Goal: Use online tool/utility: Utilize a website feature to perform a specific function

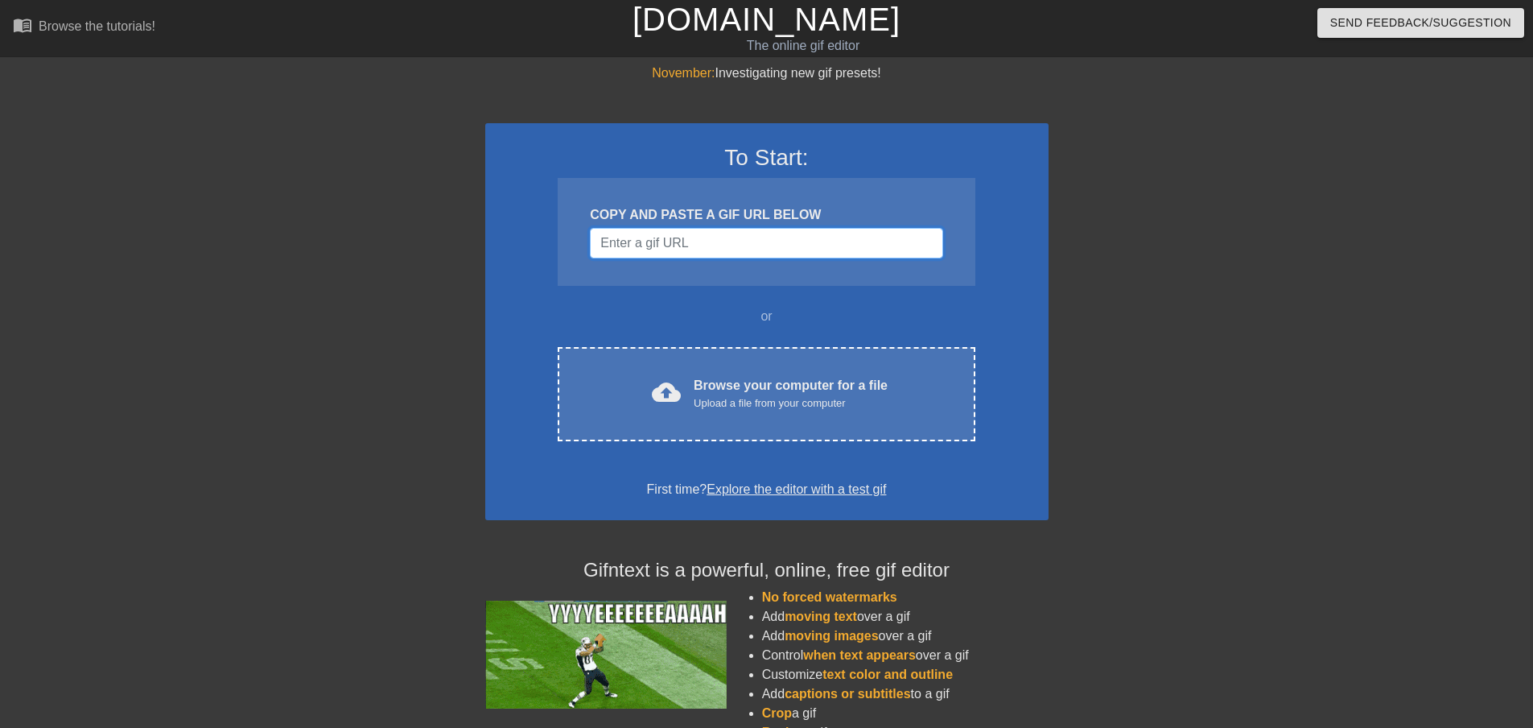
click at [624, 253] on input "Username" at bounding box center [766, 243] width 353 height 31
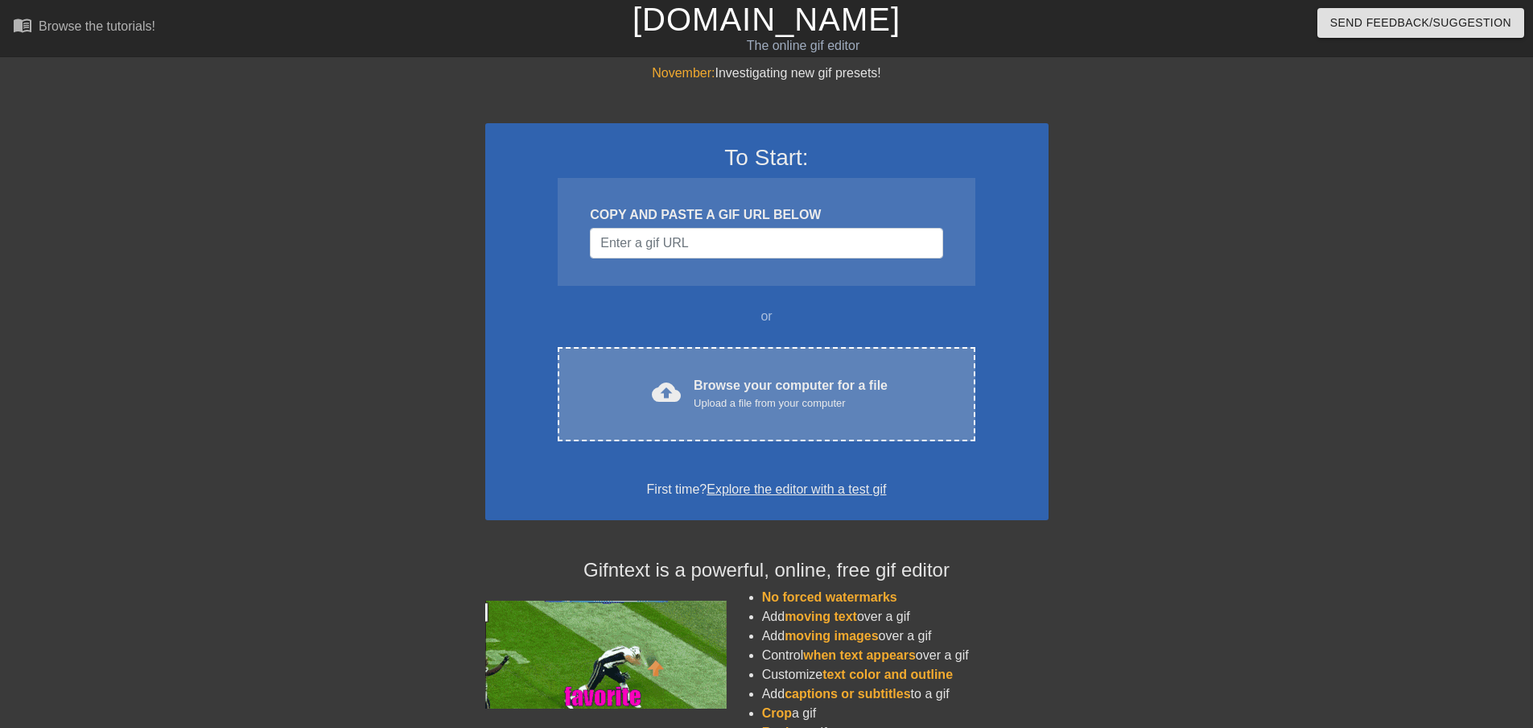
click at [652, 382] on div "cloud_upload" at bounding box center [663, 394] width 35 height 35
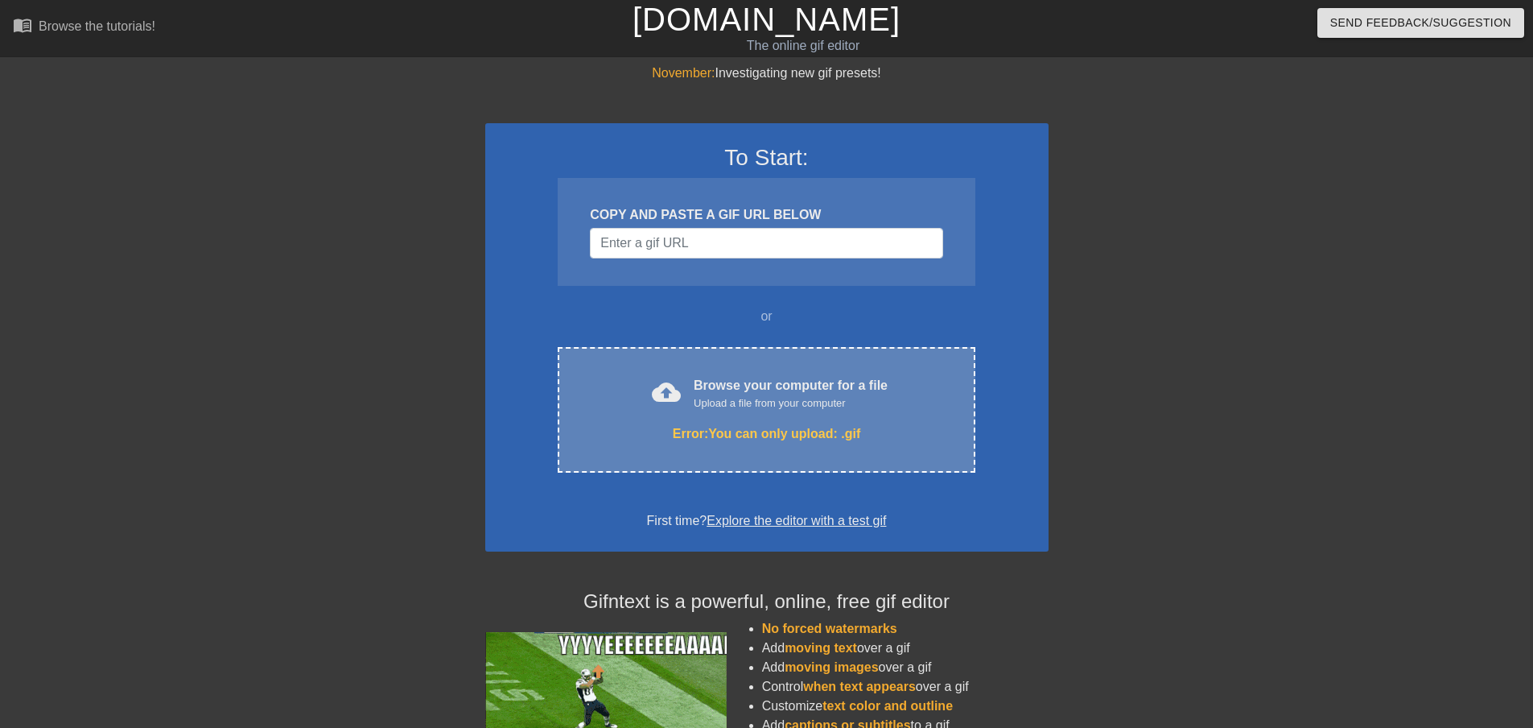
click at [714, 401] on div "Upload a file from your computer" at bounding box center [791, 403] width 194 height 16
click at [748, 413] on div "cloud_upload Browse your computer for a file Upload a file from your computer E…" at bounding box center [766, 410] width 417 height 126
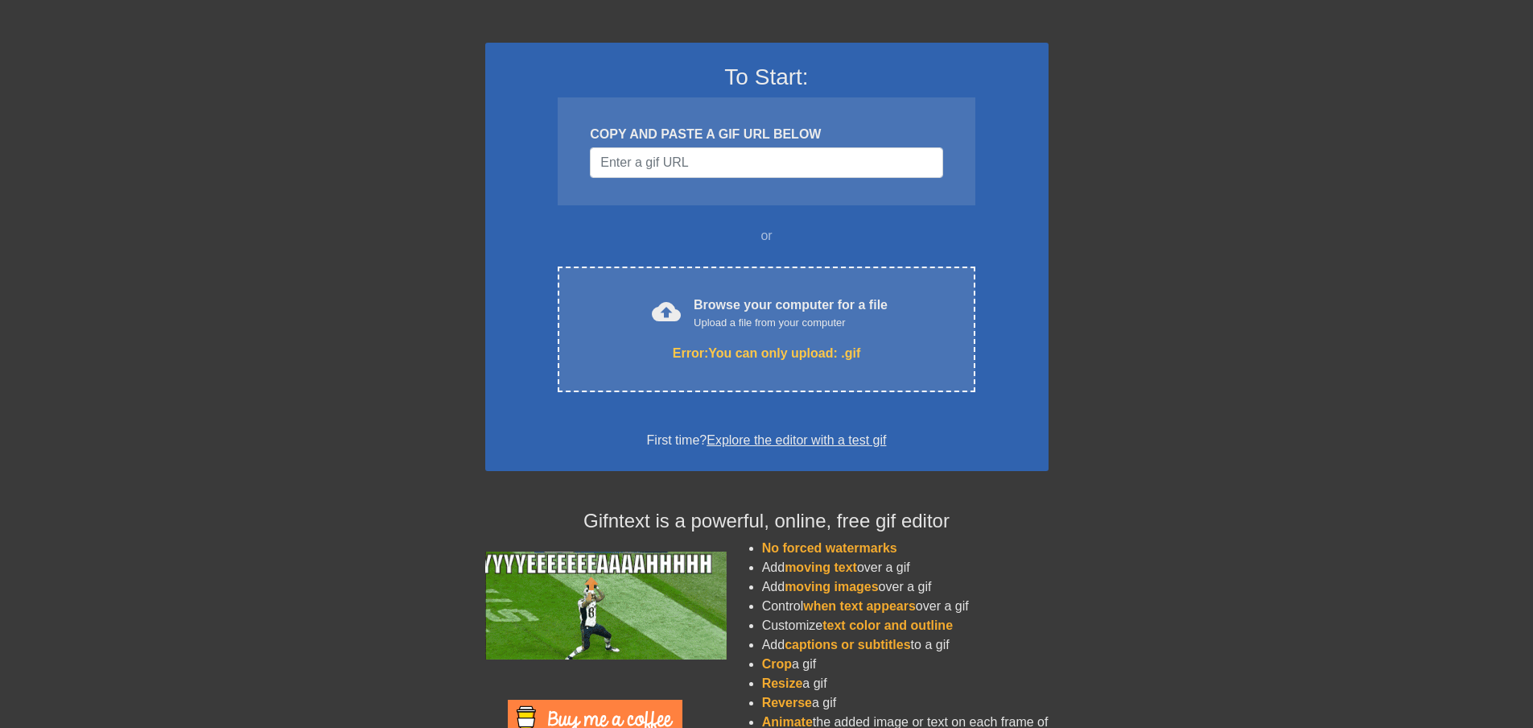
click at [1032, 300] on div "To Start: COPY AND PASTE A GIF URL BELOW or cloud_upload Browse your computer f…" at bounding box center [766, 257] width 563 height 428
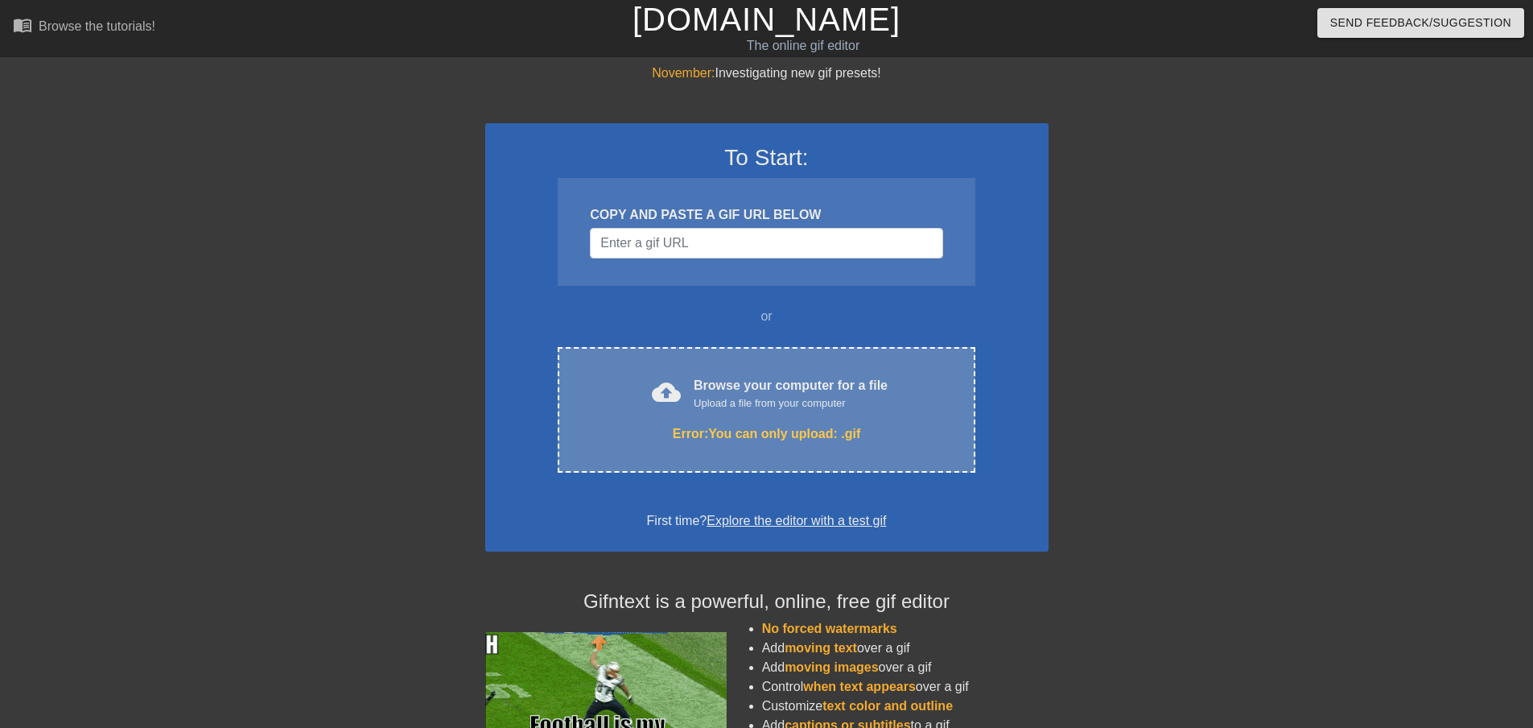
drag, startPoint x: 765, startPoint y: 412, endPoint x: 757, endPoint y: 407, distance: 9.4
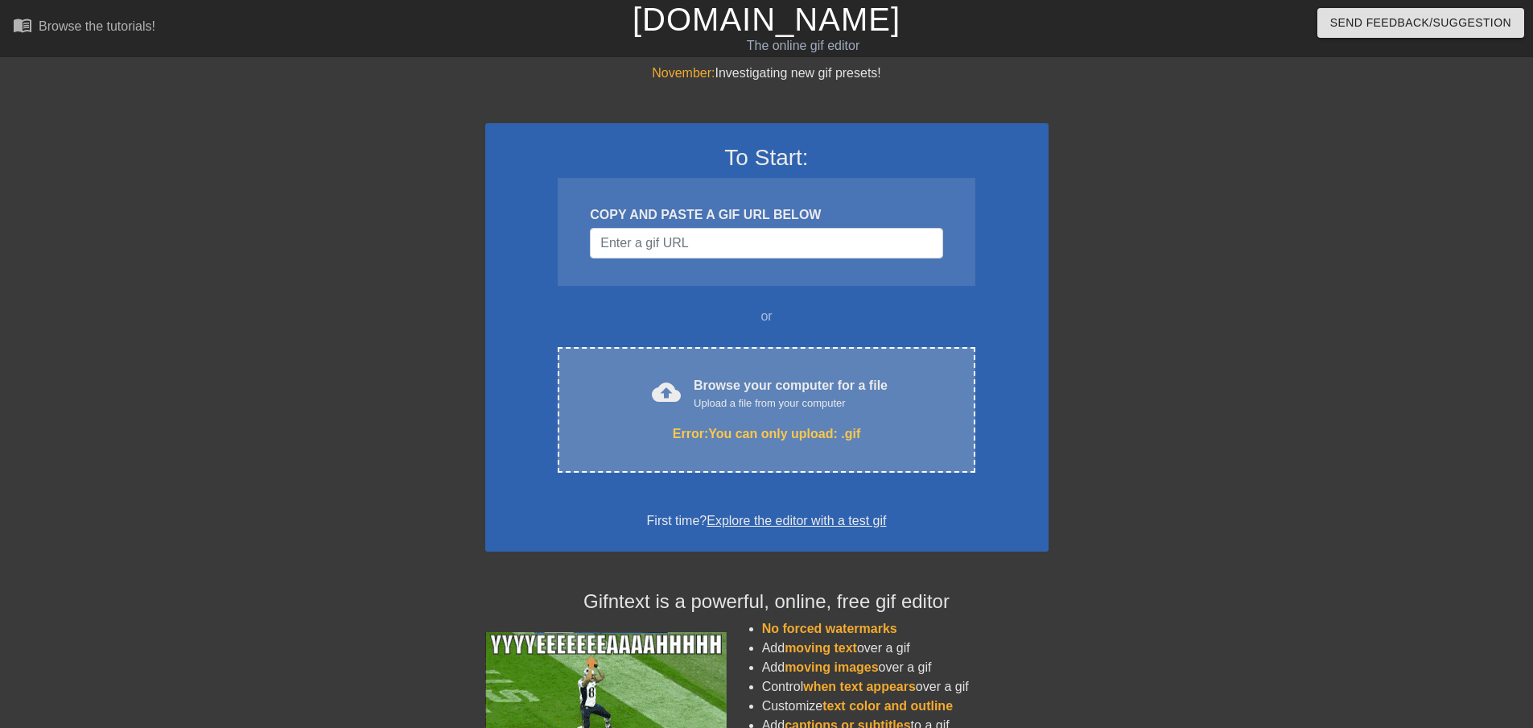
click at [757, 407] on div "cloud_upload Browse your computer for a file Upload a file from your computer E…" at bounding box center [766, 410] width 417 height 126
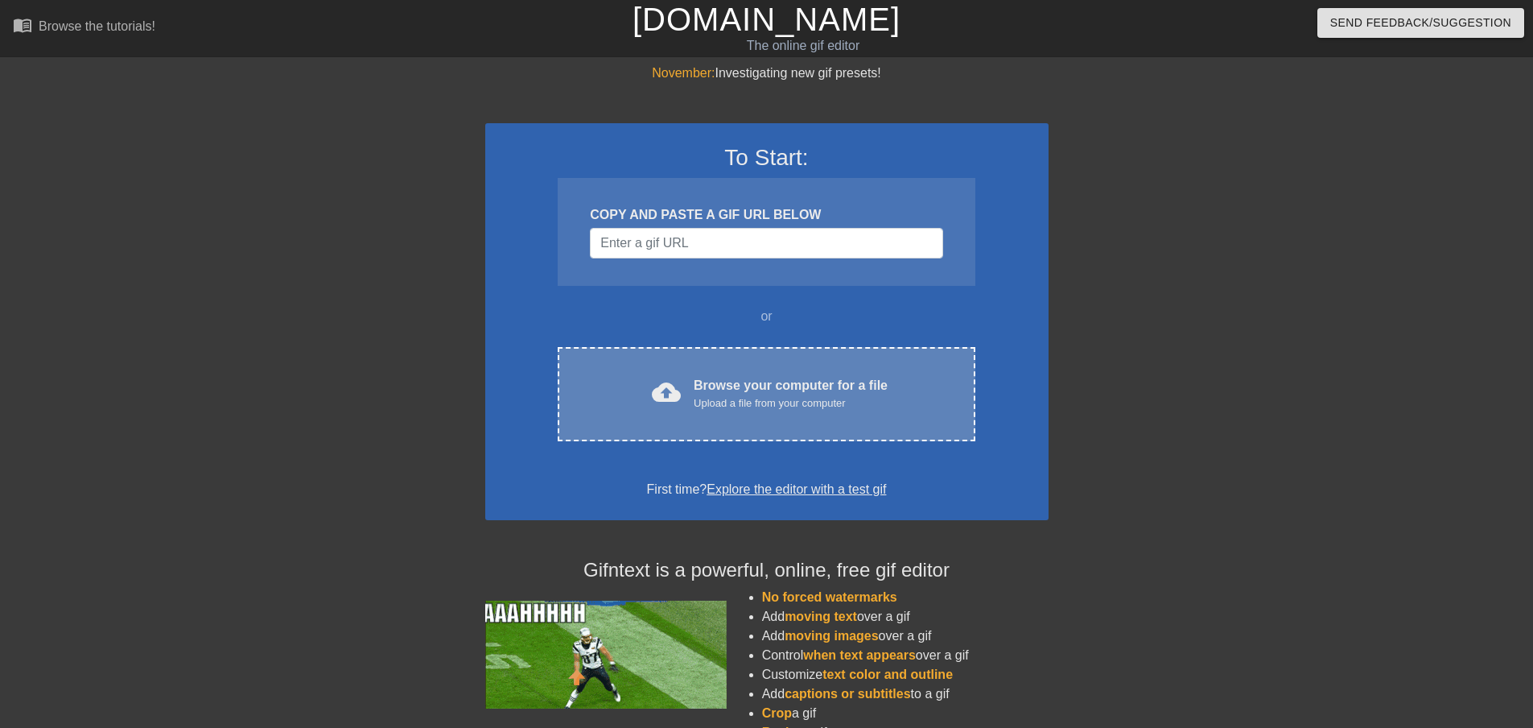
click at [839, 358] on div "cloud_upload Browse your computer for a file Upload a file from your computer C…" at bounding box center [766, 394] width 417 height 94
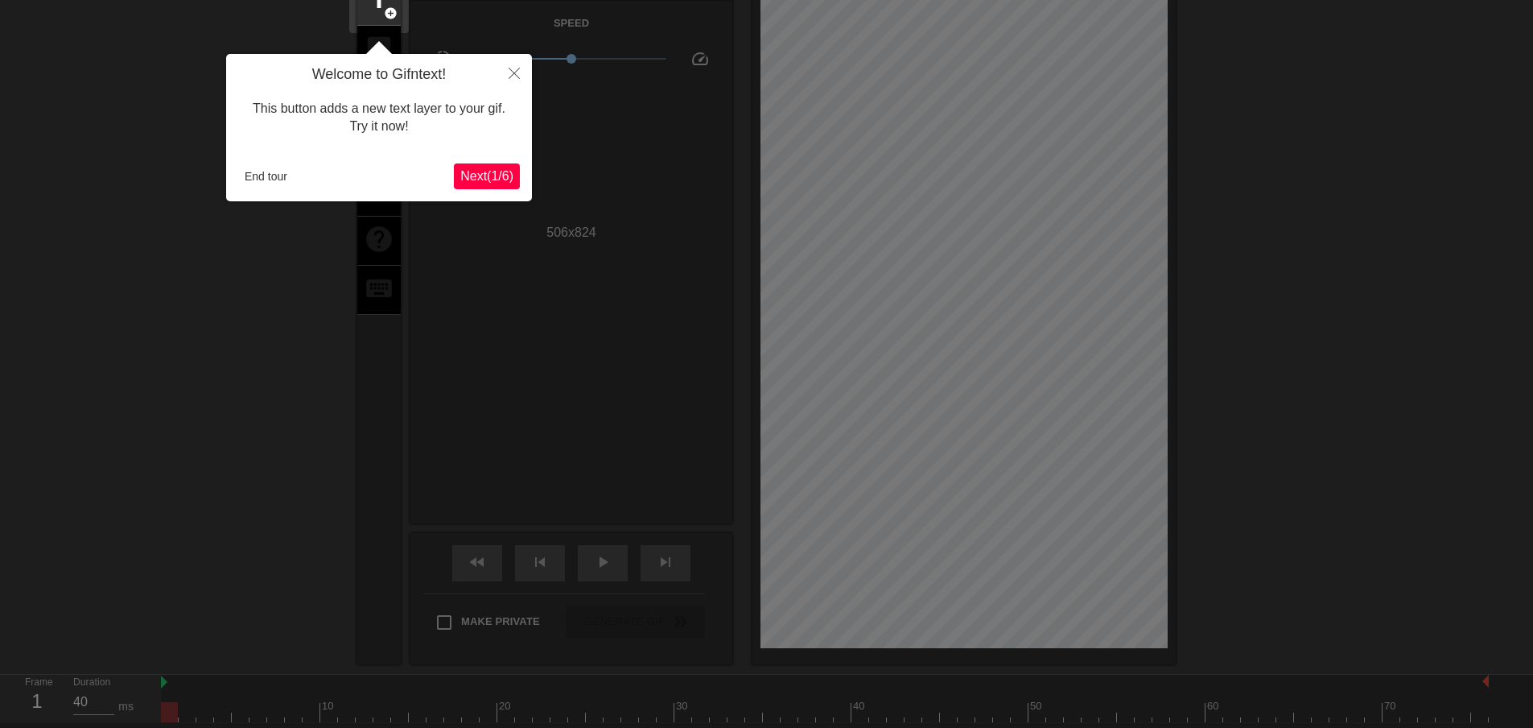
scroll to position [39, 0]
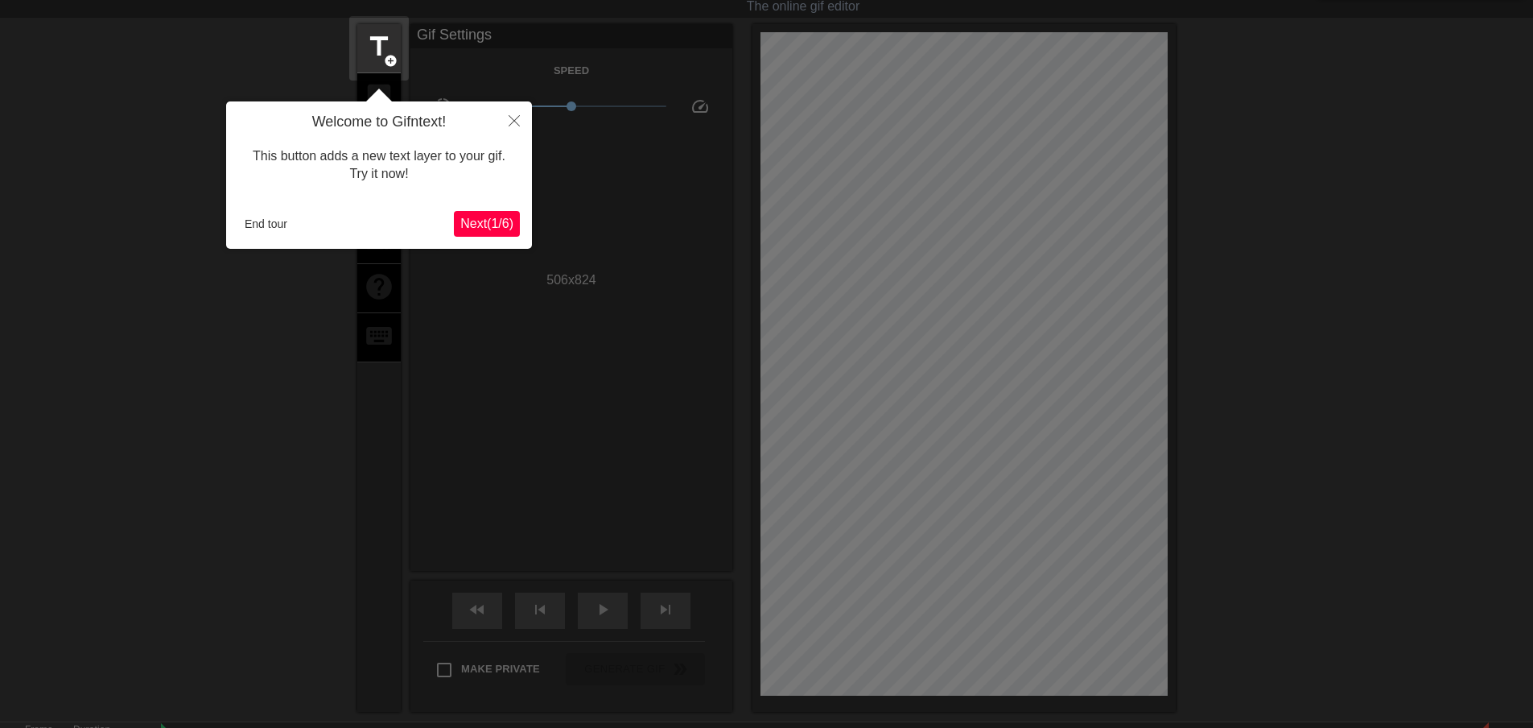
click at [472, 213] on button "Next ( 1 / 6 )" at bounding box center [487, 224] width 66 height 26
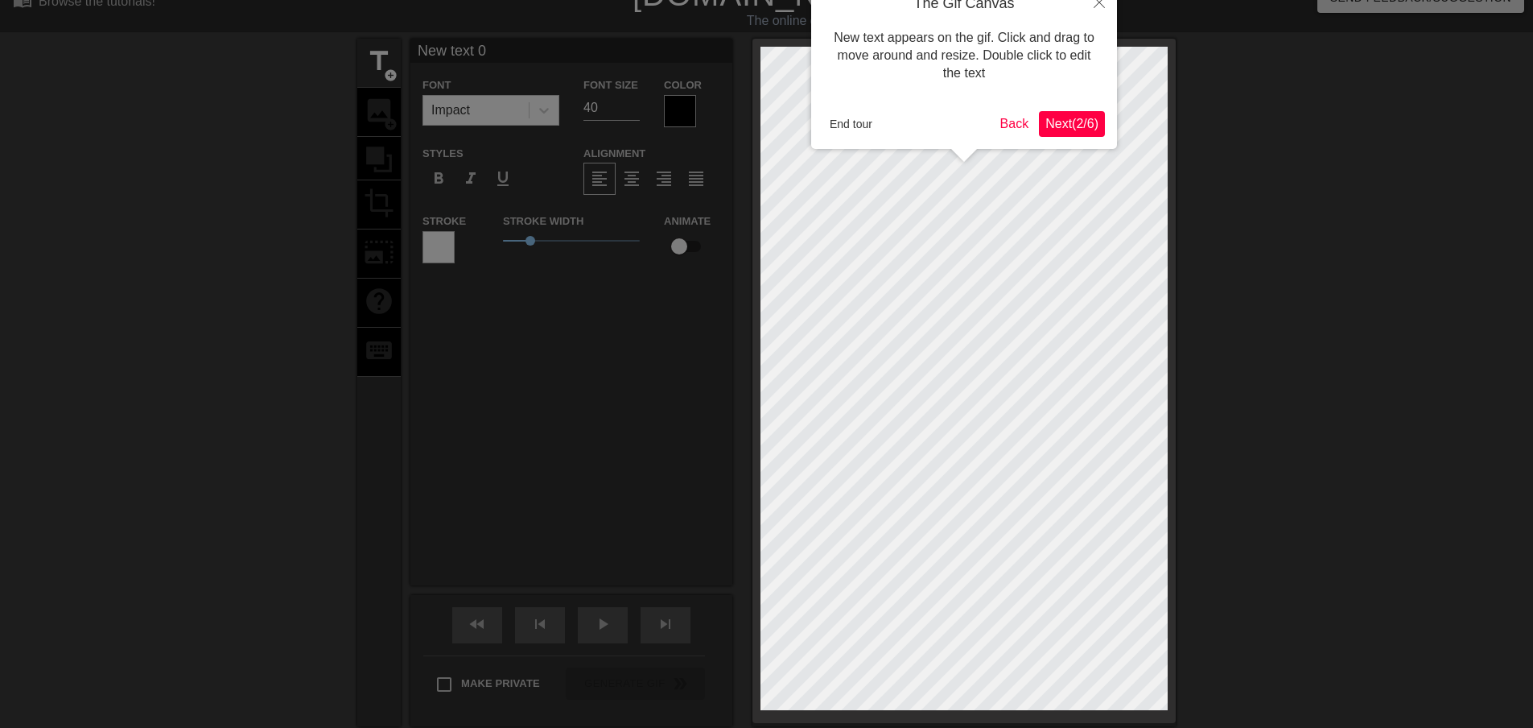
scroll to position [0, 0]
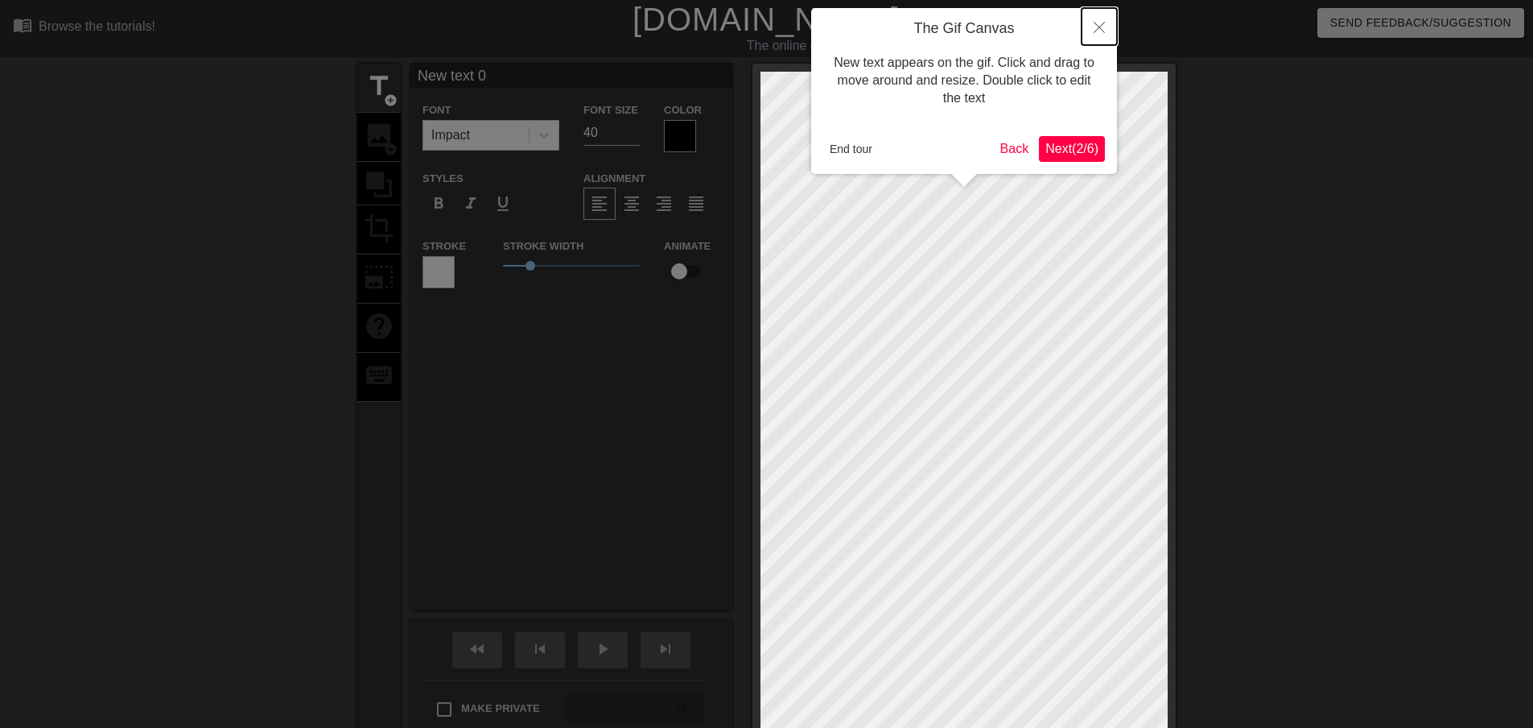
click at [1109, 19] on button "Close" at bounding box center [1099, 26] width 35 height 37
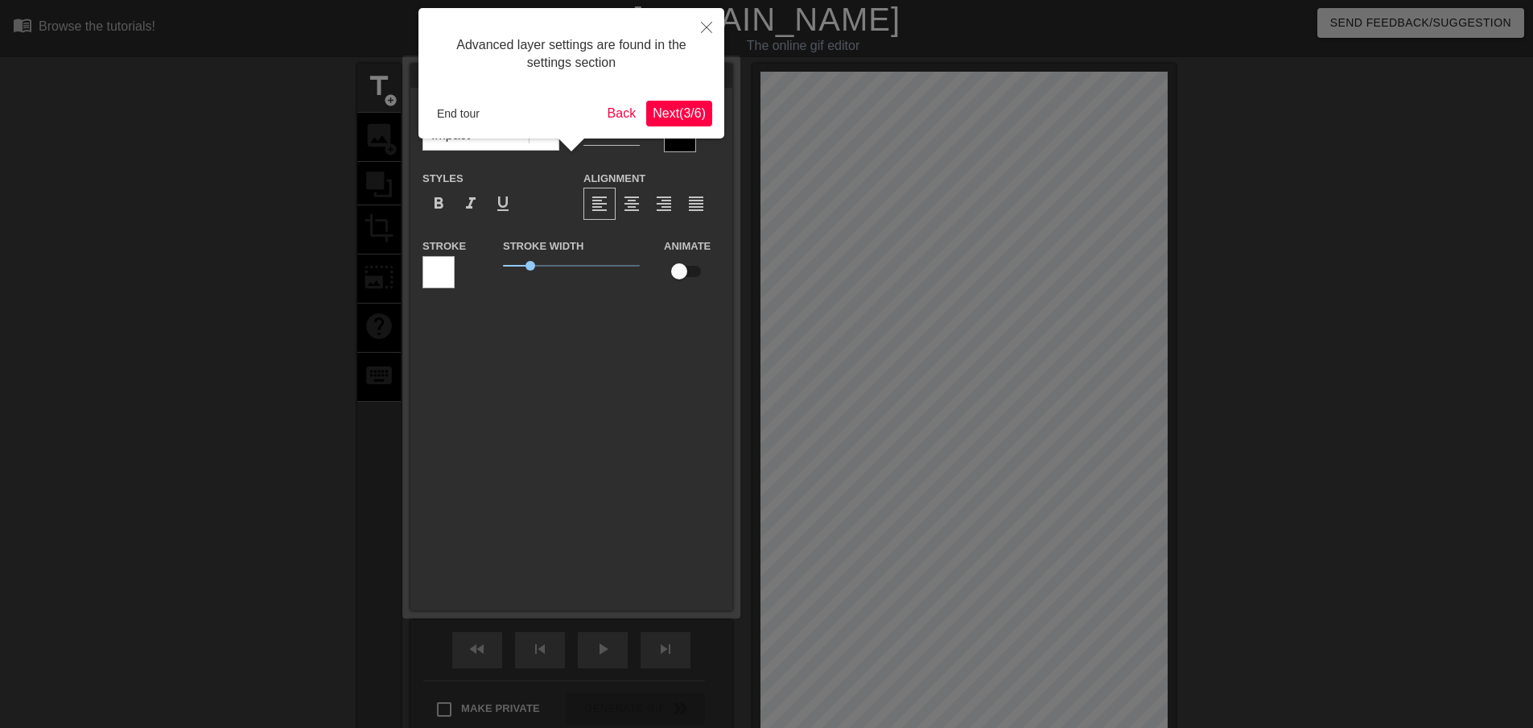
scroll to position [39, 0]
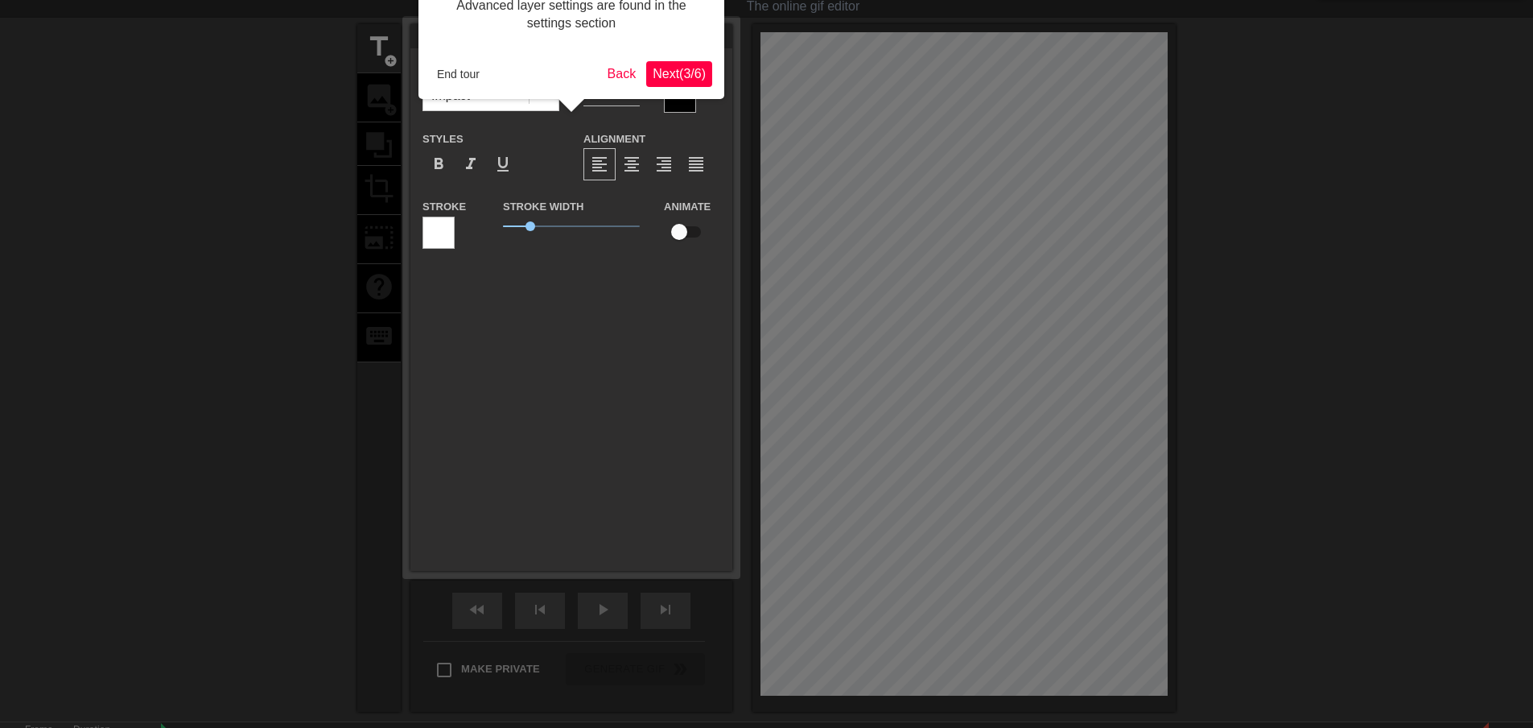
click at [682, 76] on span "Next ( 3 / 6 )" at bounding box center [679, 74] width 53 height 14
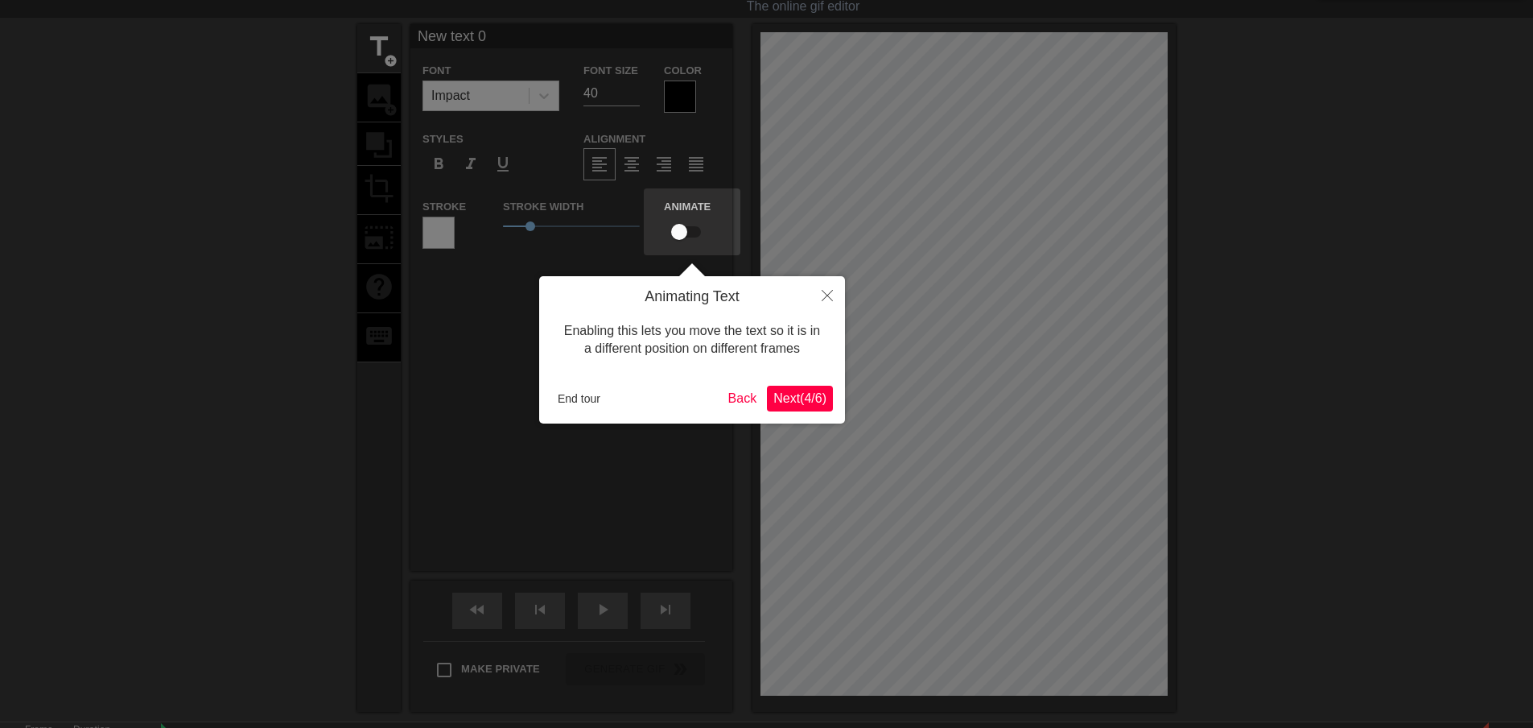
scroll to position [0, 0]
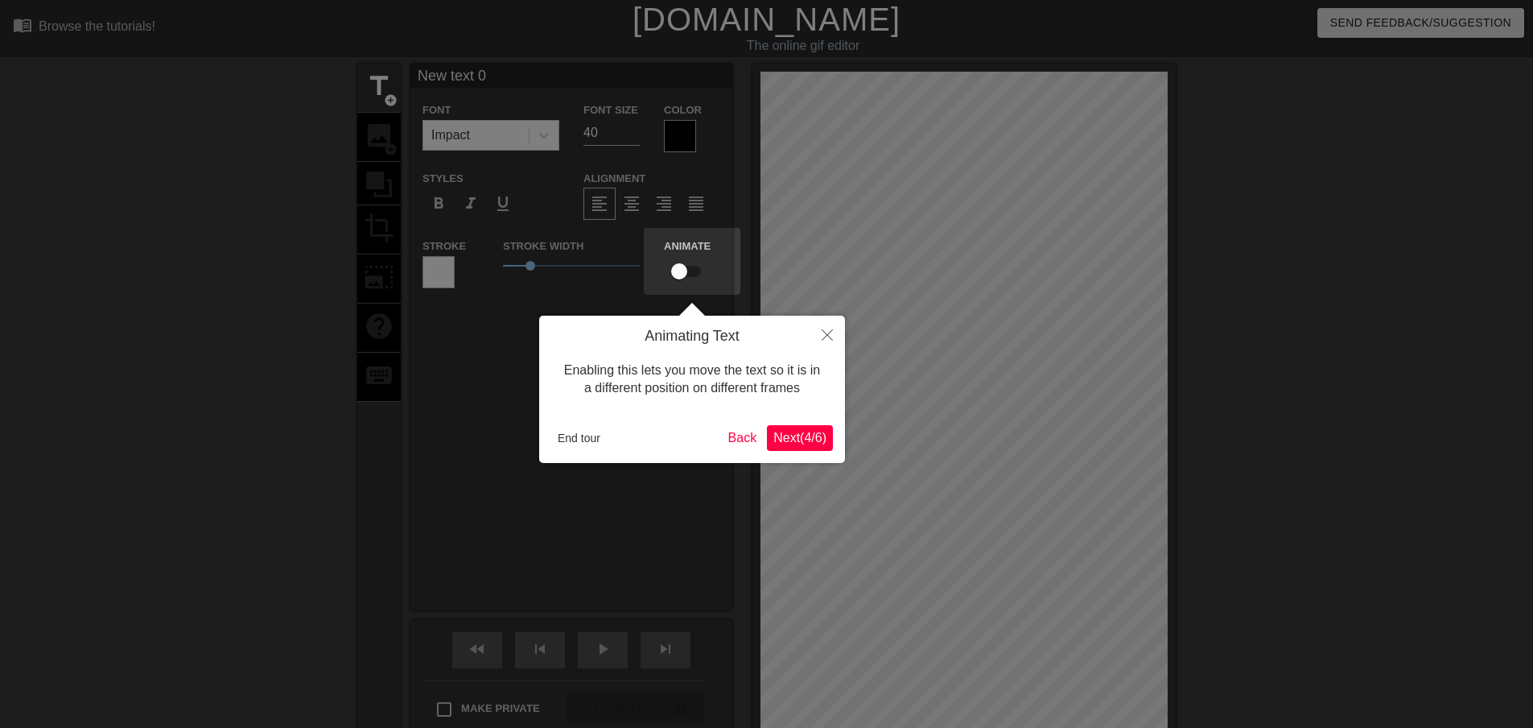
click at [825, 410] on div "Enabling this lets you move the text so it is in a different position on differ…" at bounding box center [692, 379] width 282 height 68
click at [808, 424] on div "Animating Text Enabling this lets you move the text so it is in a different pos…" at bounding box center [692, 389] width 306 height 147
click at [806, 447] on button "Next ( 4 / 6 )" at bounding box center [800, 438] width 66 height 26
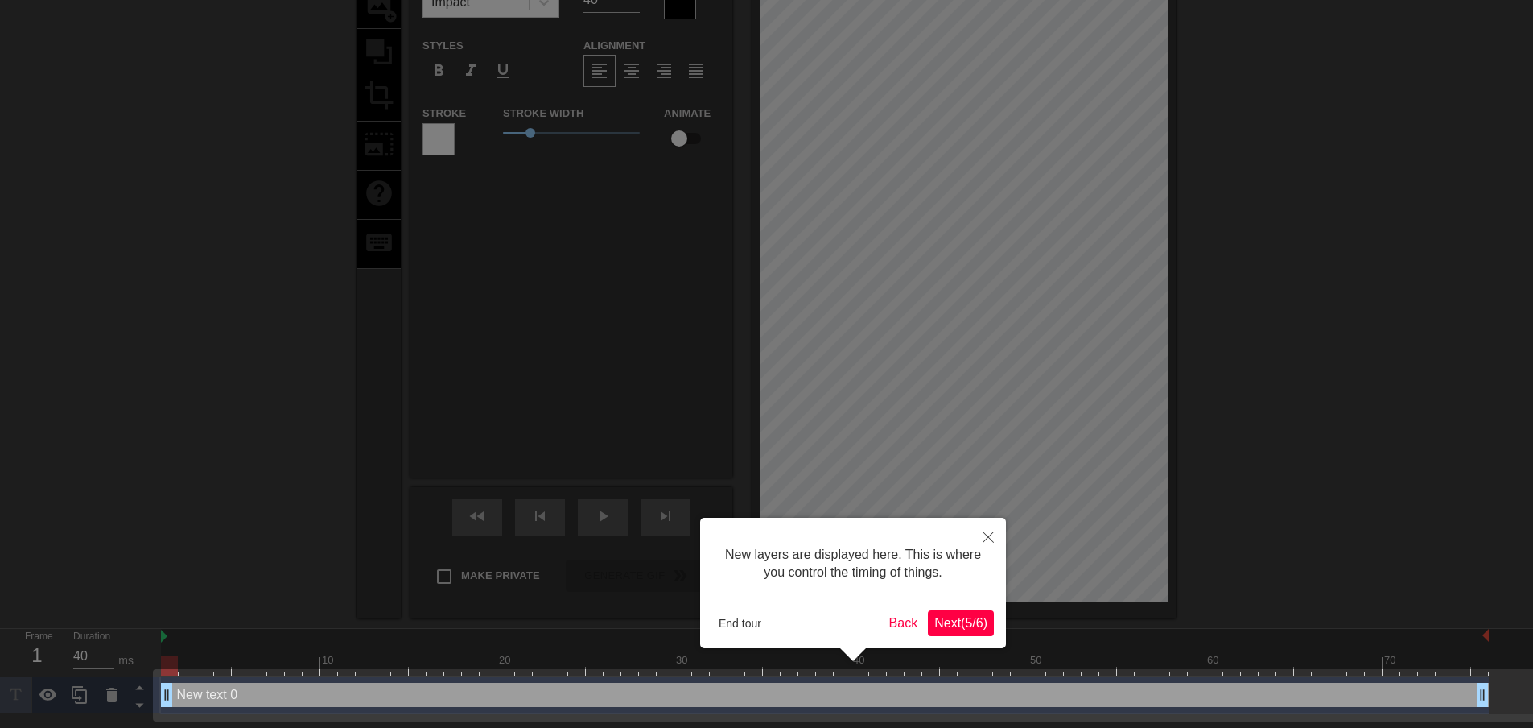
click at [975, 628] on span "Next ( 5 / 6 )" at bounding box center [960, 623] width 53 height 14
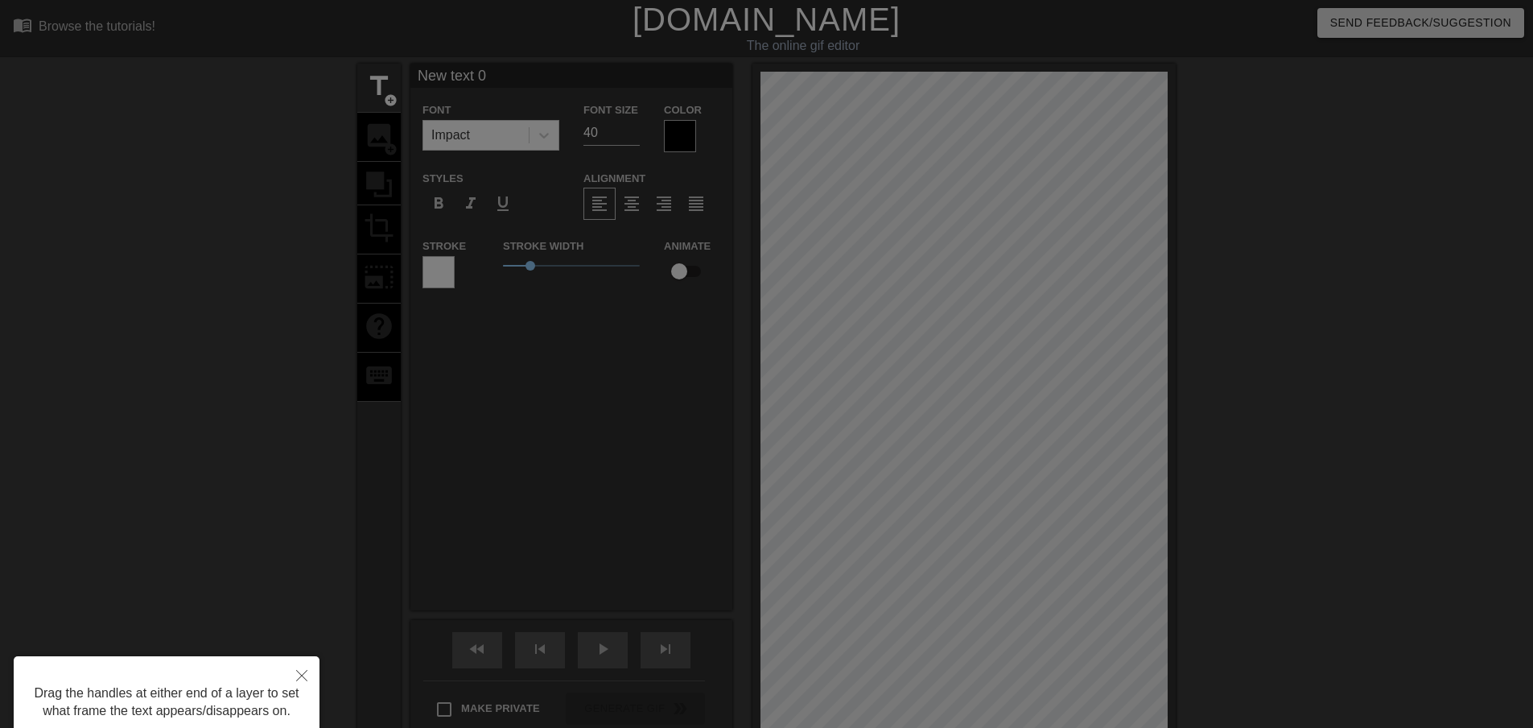
scroll to position [126, 0]
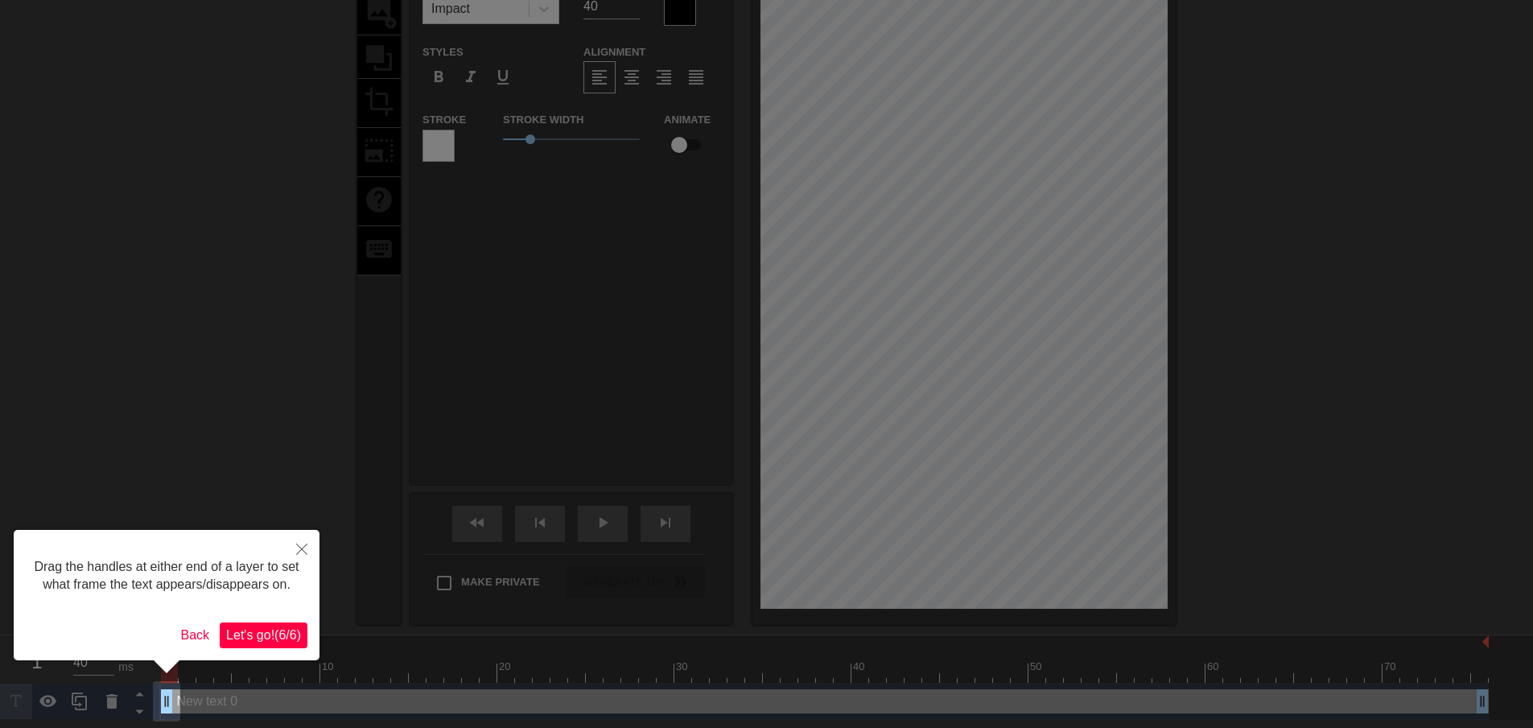
click at [282, 628] on span "Let's go! ( 6 / 6 )" at bounding box center [263, 635] width 75 height 14
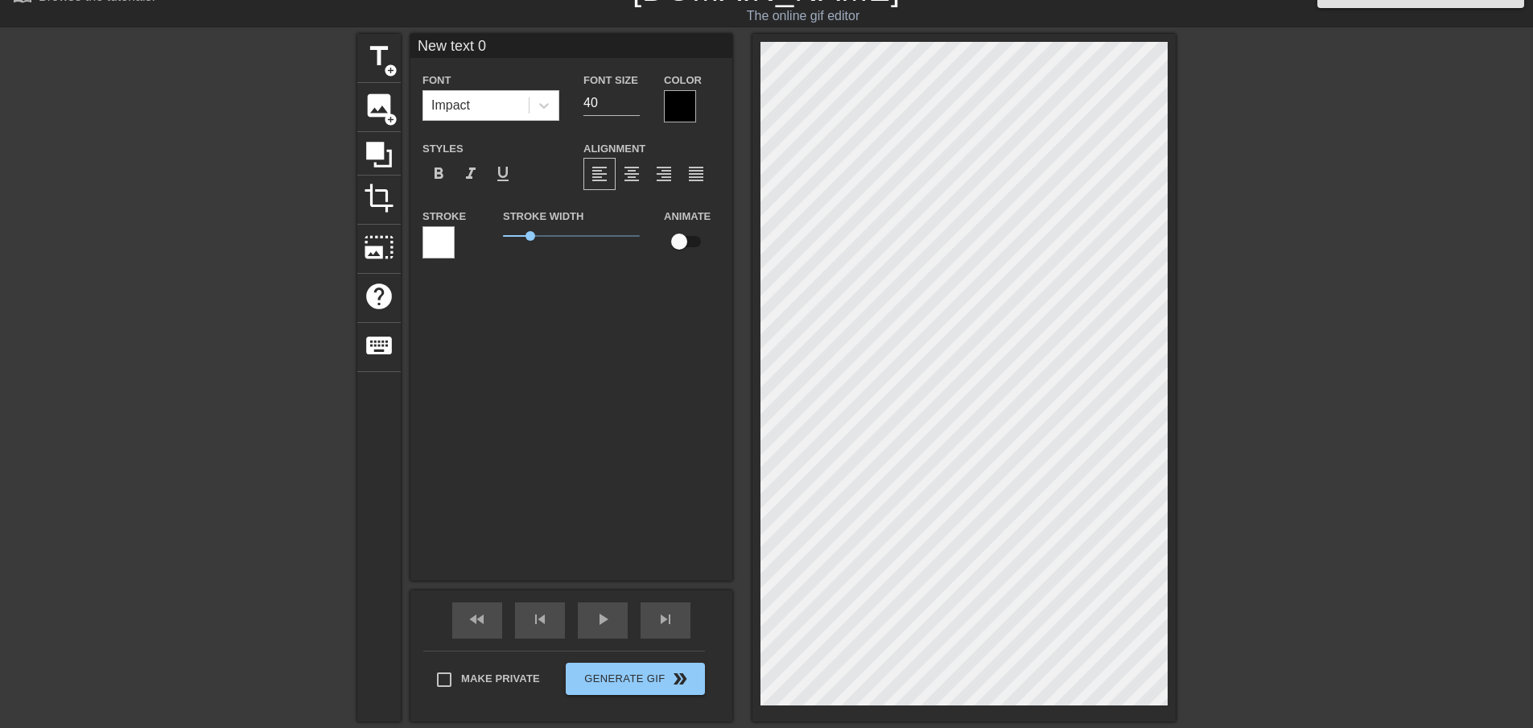
scroll to position [0, 0]
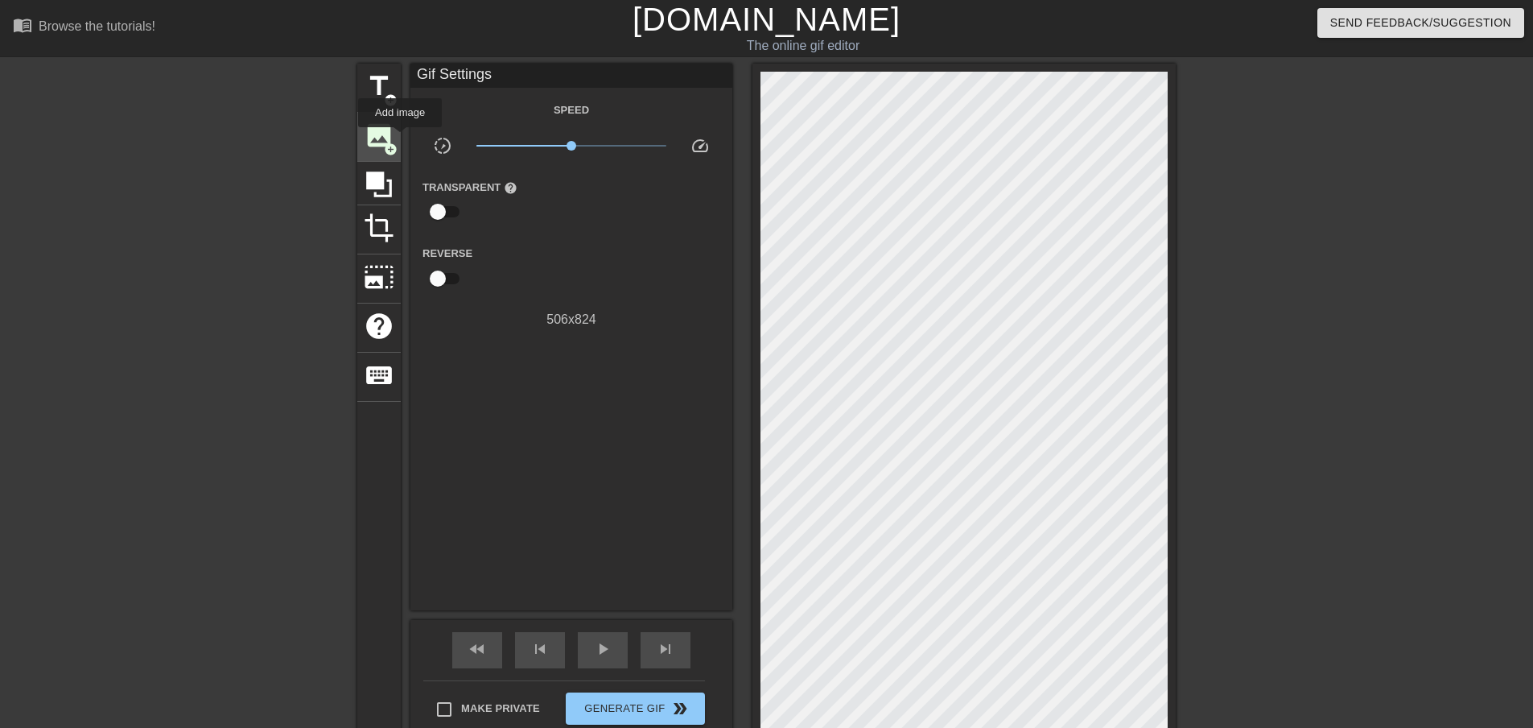
click at [400, 138] on div "image add_circle" at bounding box center [378, 137] width 43 height 49
click at [70, 40] on div "menu_book Browse the tutorials!" at bounding box center [260, 28] width 495 height 56
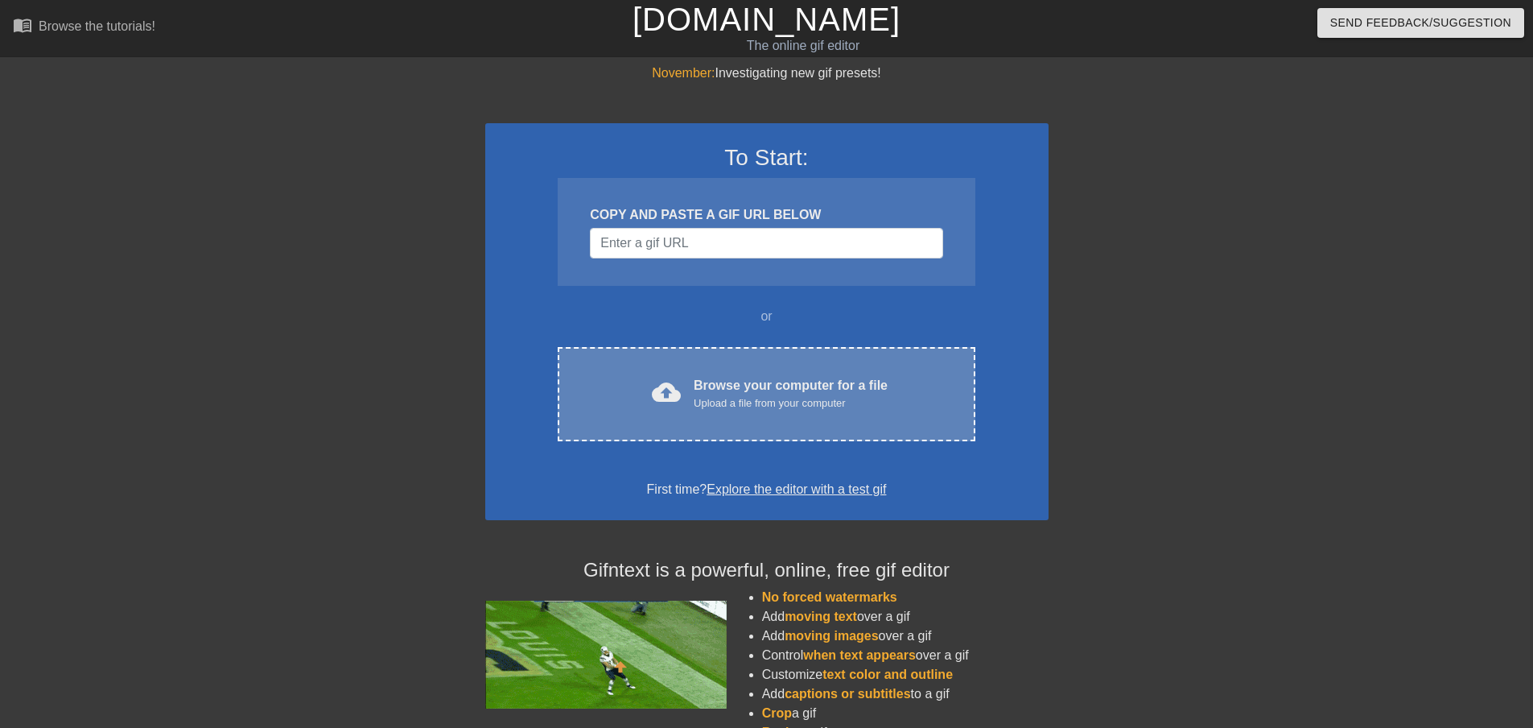
click at [740, 365] on div "cloud_upload Browse your computer for a file Upload a file from your computer C…" at bounding box center [766, 394] width 417 height 94
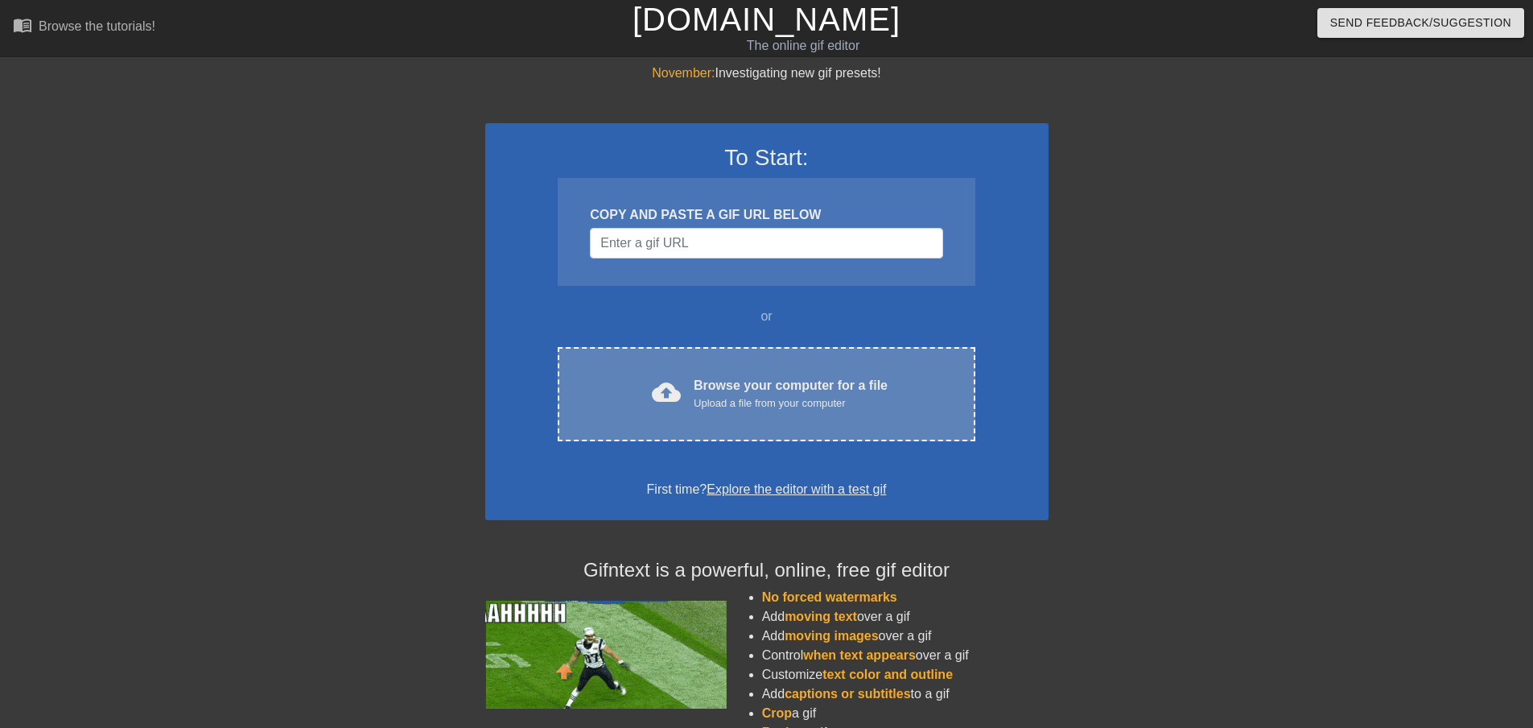
click at [823, 369] on div "cloud_upload Browse your computer for a file Upload a file from your computer C…" at bounding box center [766, 394] width 417 height 94
click at [687, 406] on div "cloud_upload Browse your computer for a file Upload a file from your computer" at bounding box center [766, 394] width 349 height 36
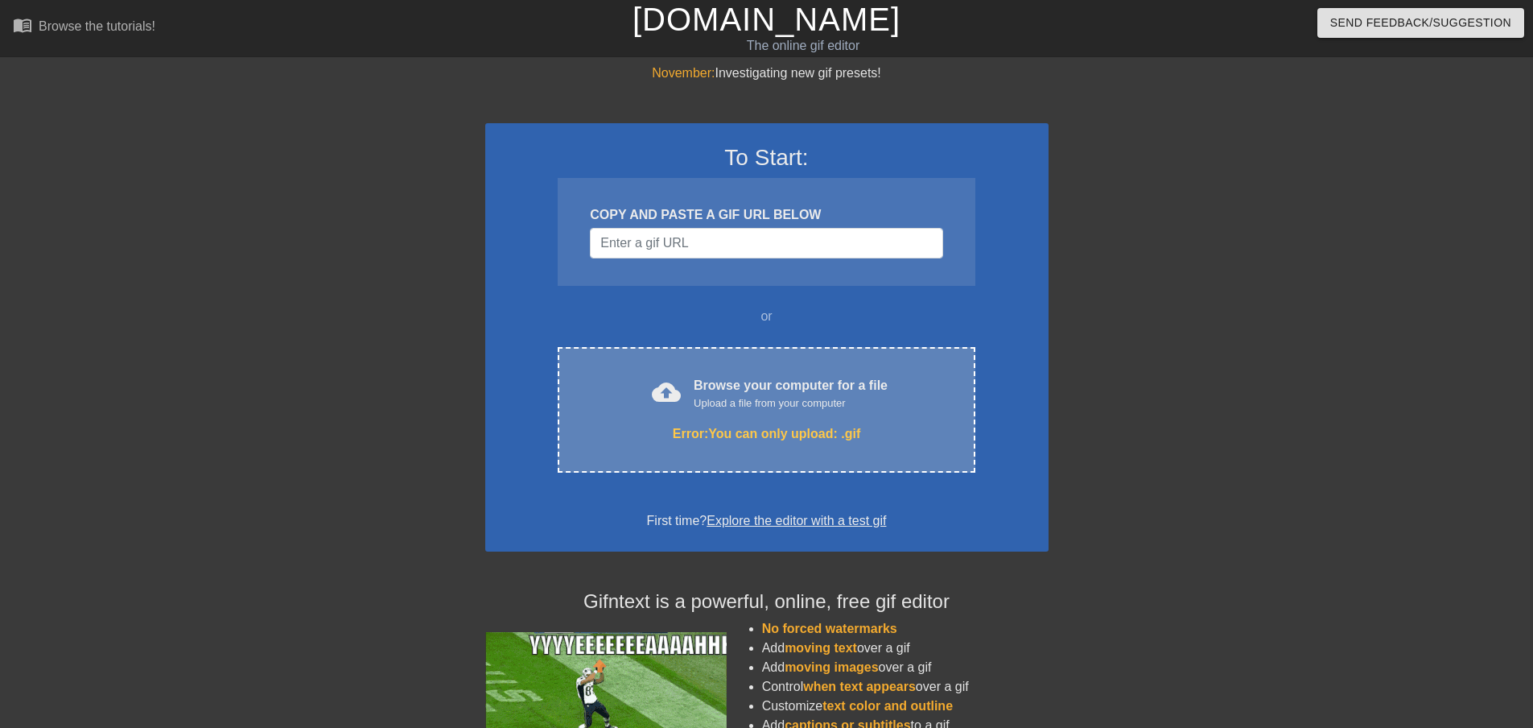
click at [718, 364] on div "cloud_upload Browse your computer for a file Upload a file from your computer E…" at bounding box center [766, 410] width 417 height 126
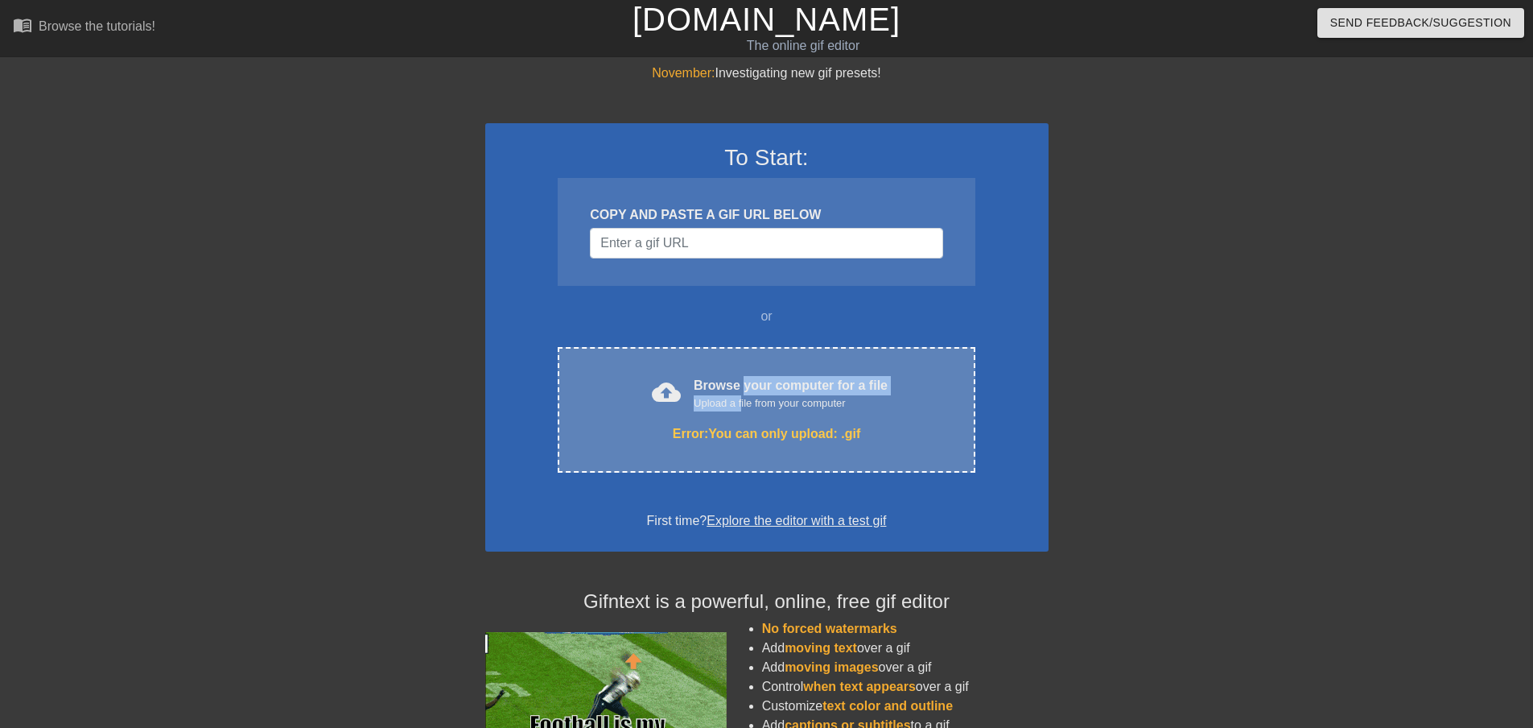
drag, startPoint x: 743, startPoint y: 395, endPoint x: 740, endPoint y: 382, distance: 13.9
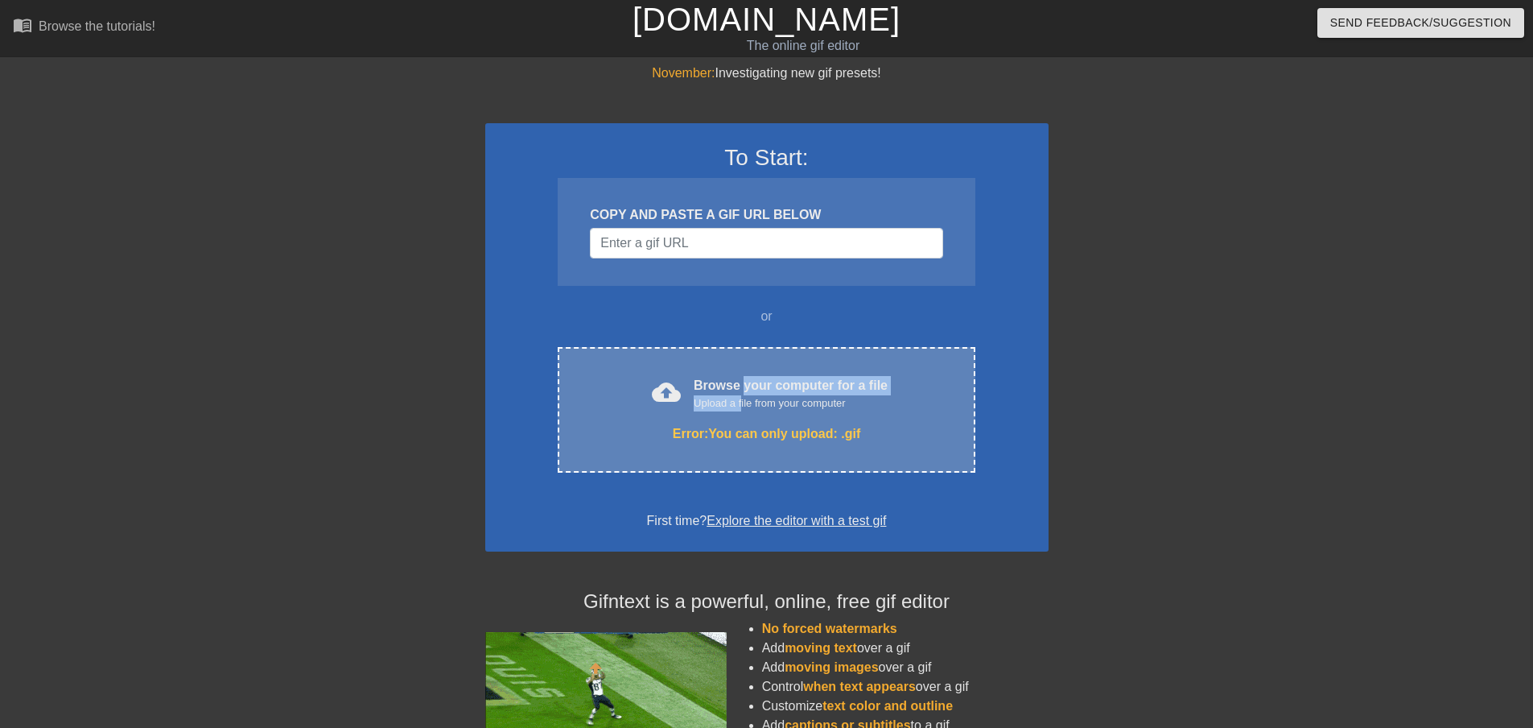
click at [746, 390] on div "Browse your computer for a file Upload a file from your computer" at bounding box center [791, 393] width 194 height 35
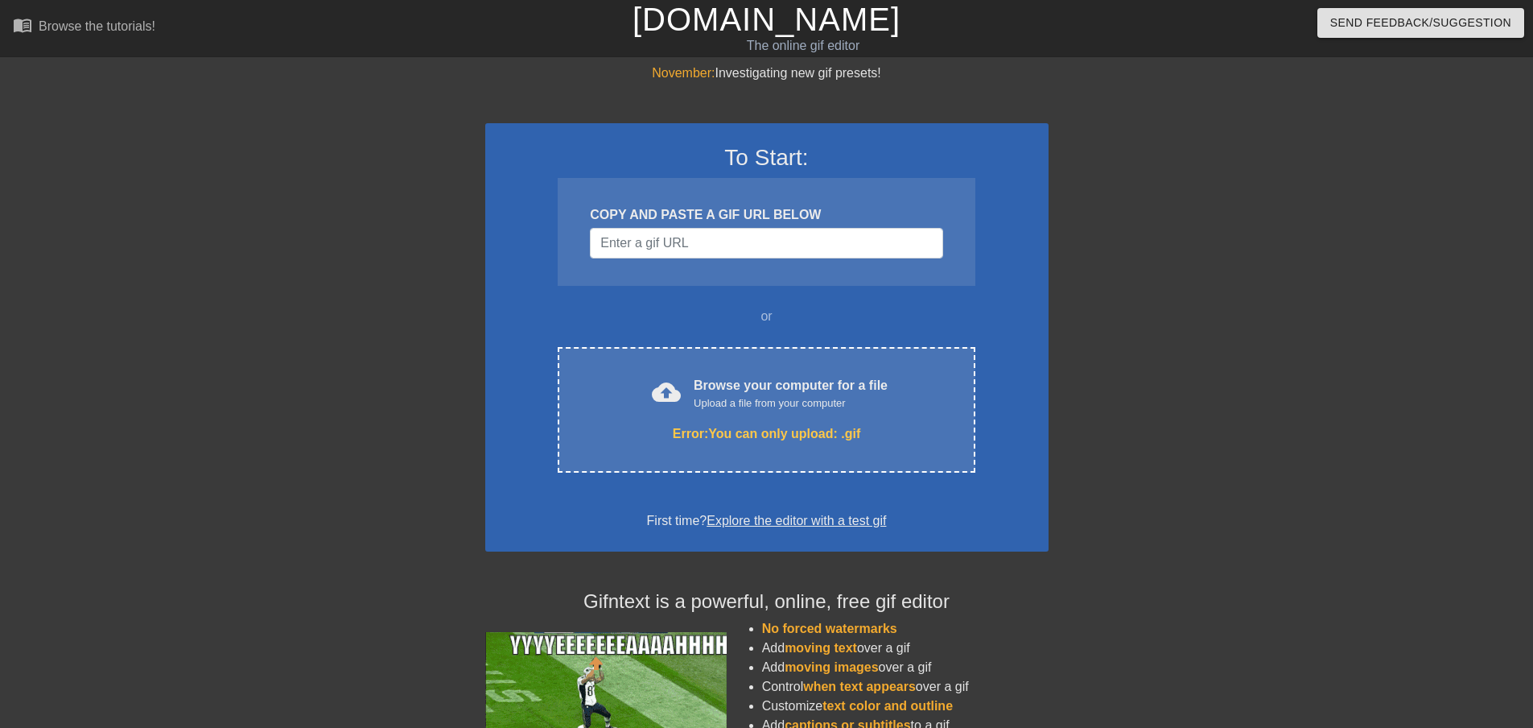
drag, startPoint x: 812, startPoint y: 333, endPoint x: 801, endPoint y: 328, distance: 12.6
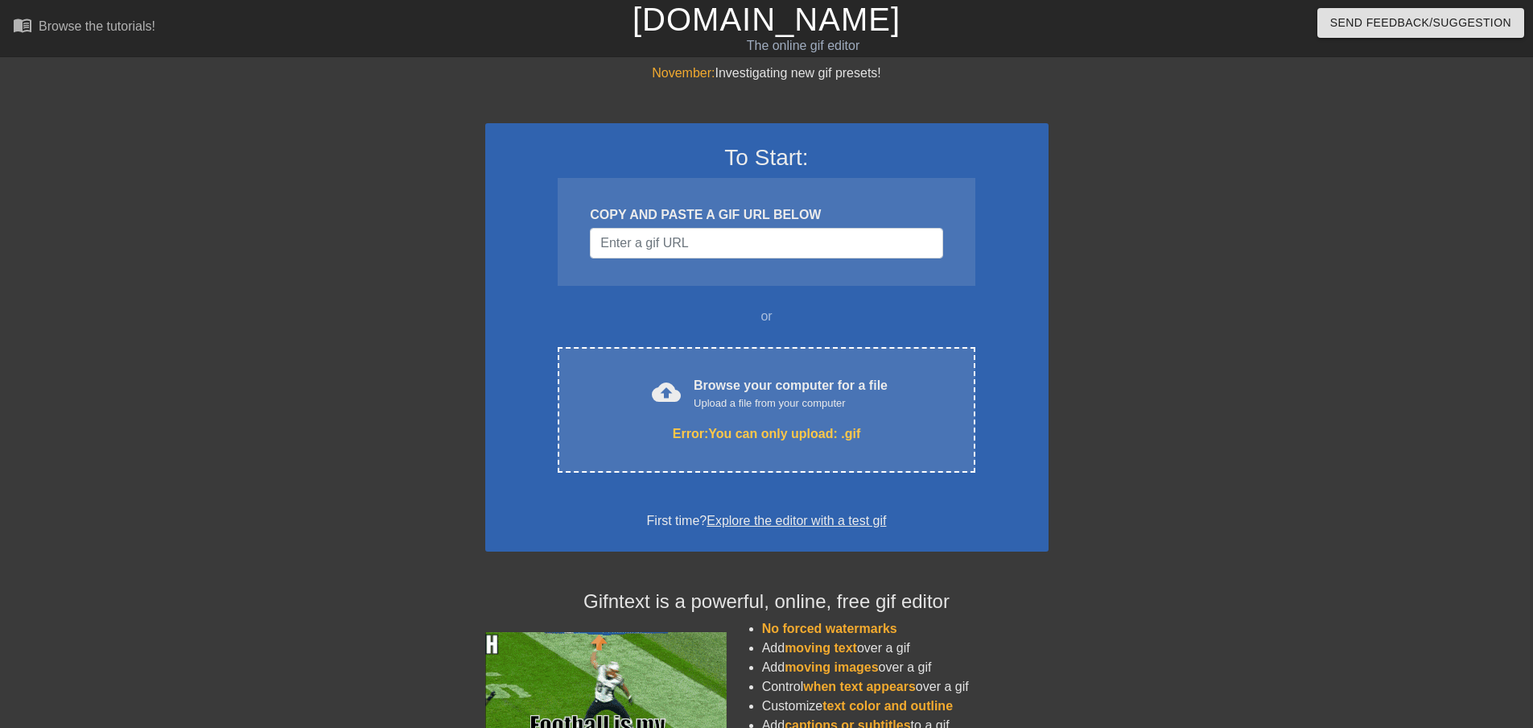
click at [806, 331] on div "To Start: COPY AND PASTE A GIF URL BELOW or cloud_upload Browse your computer f…" at bounding box center [766, 337] width 563 height 428
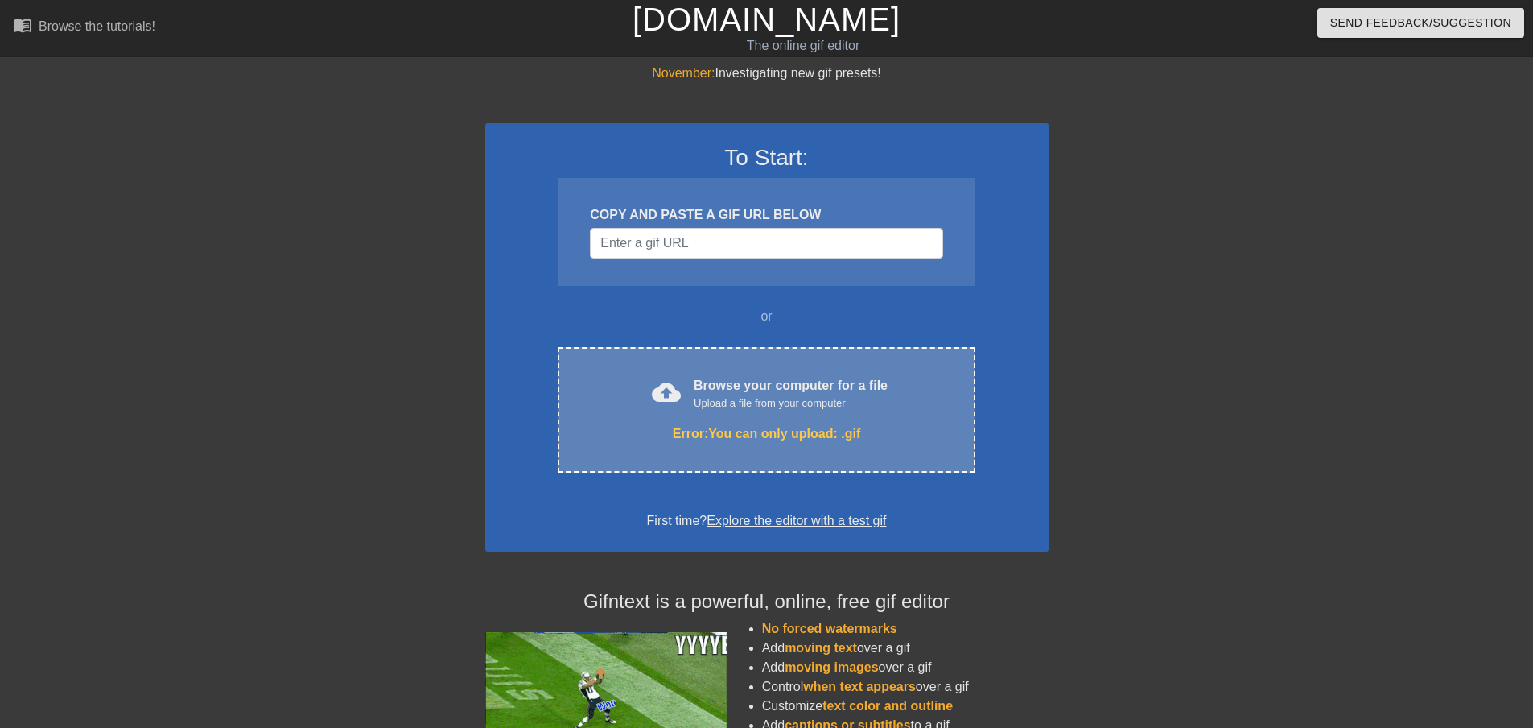
click at [809, 361] on div "cloud_upload Browse your computer for a file Upload a file from your computer E…" at bounding box center [766, 410] width 417 height 126
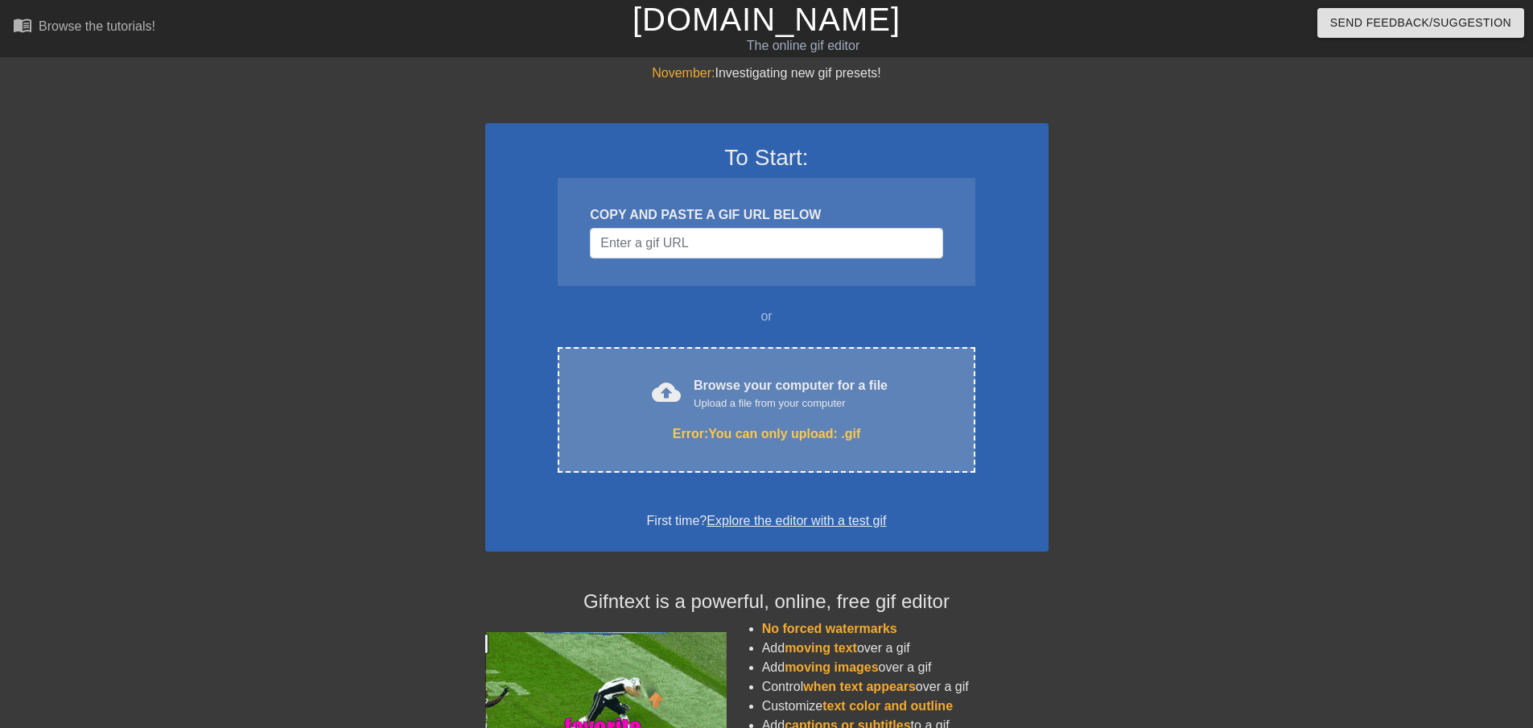
click at [688, 410] on div "cloud_upload Browse your computer for a file Upload a file from your computer" at bounding box center [766, 394] width 349 height 36
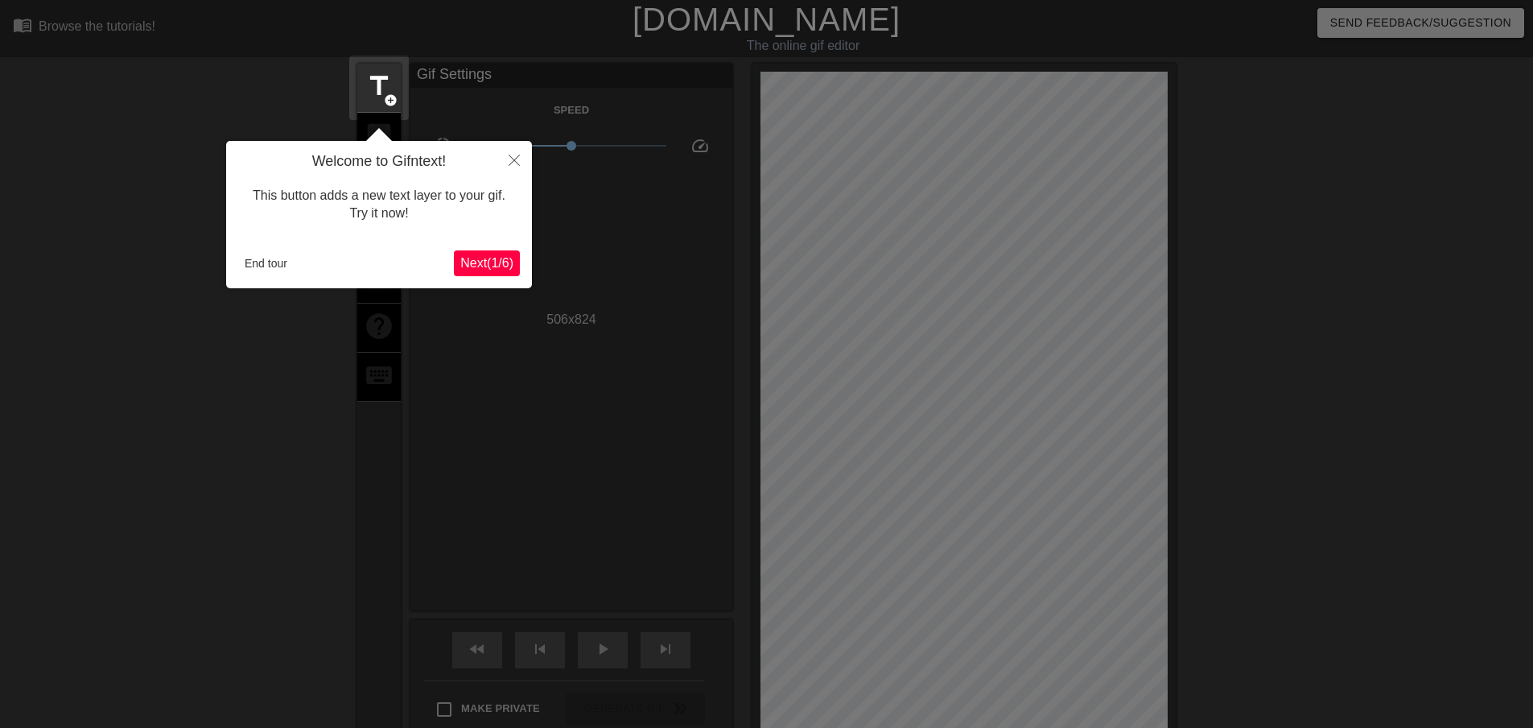
scroll to position [39, 0]
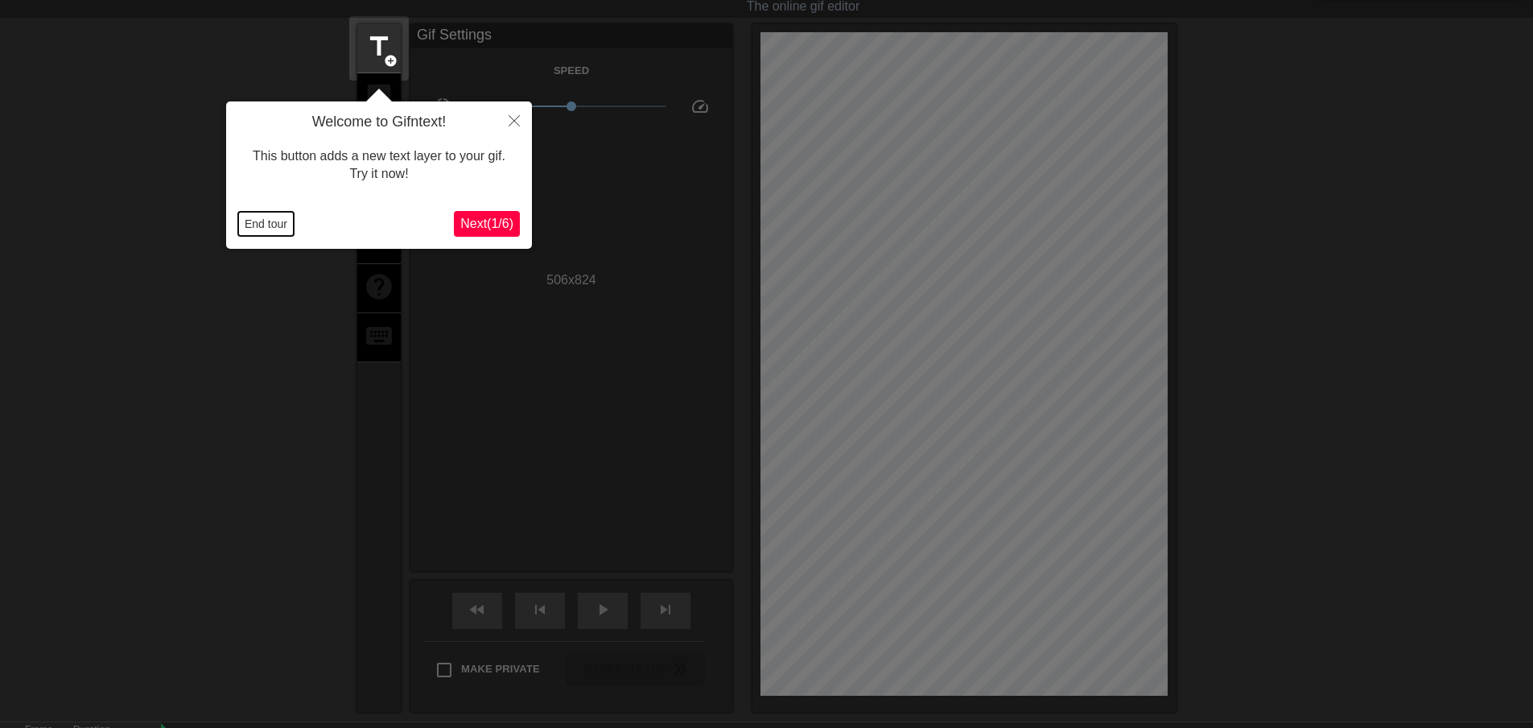
click at [278, 220] on button "End tour" at bounding box center [266, 224] width 56 height 24
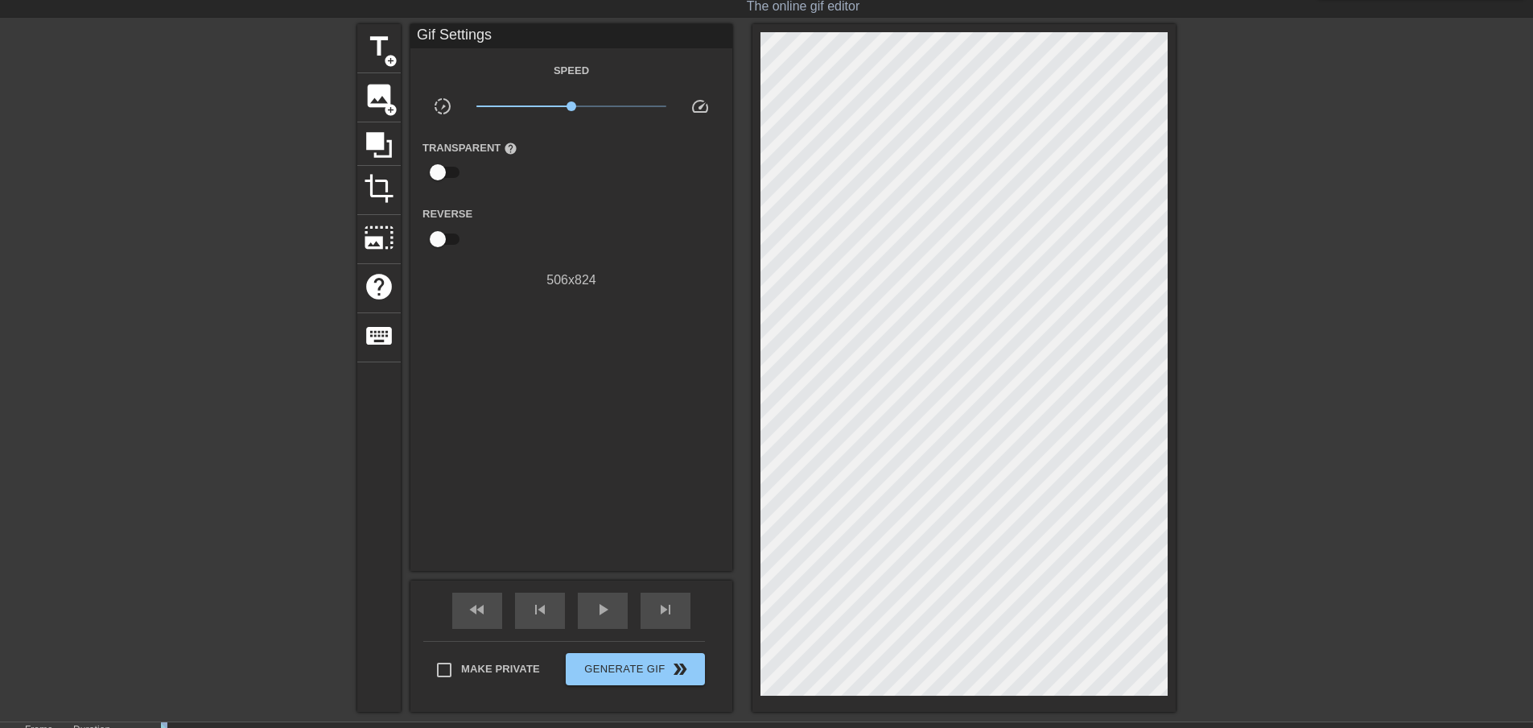
click at [278, 220] on div at bounding box center [217, 265] width 241 height 483
click at [382, 96] on span "image" at bounding box center [379, 95] width 31 height 31
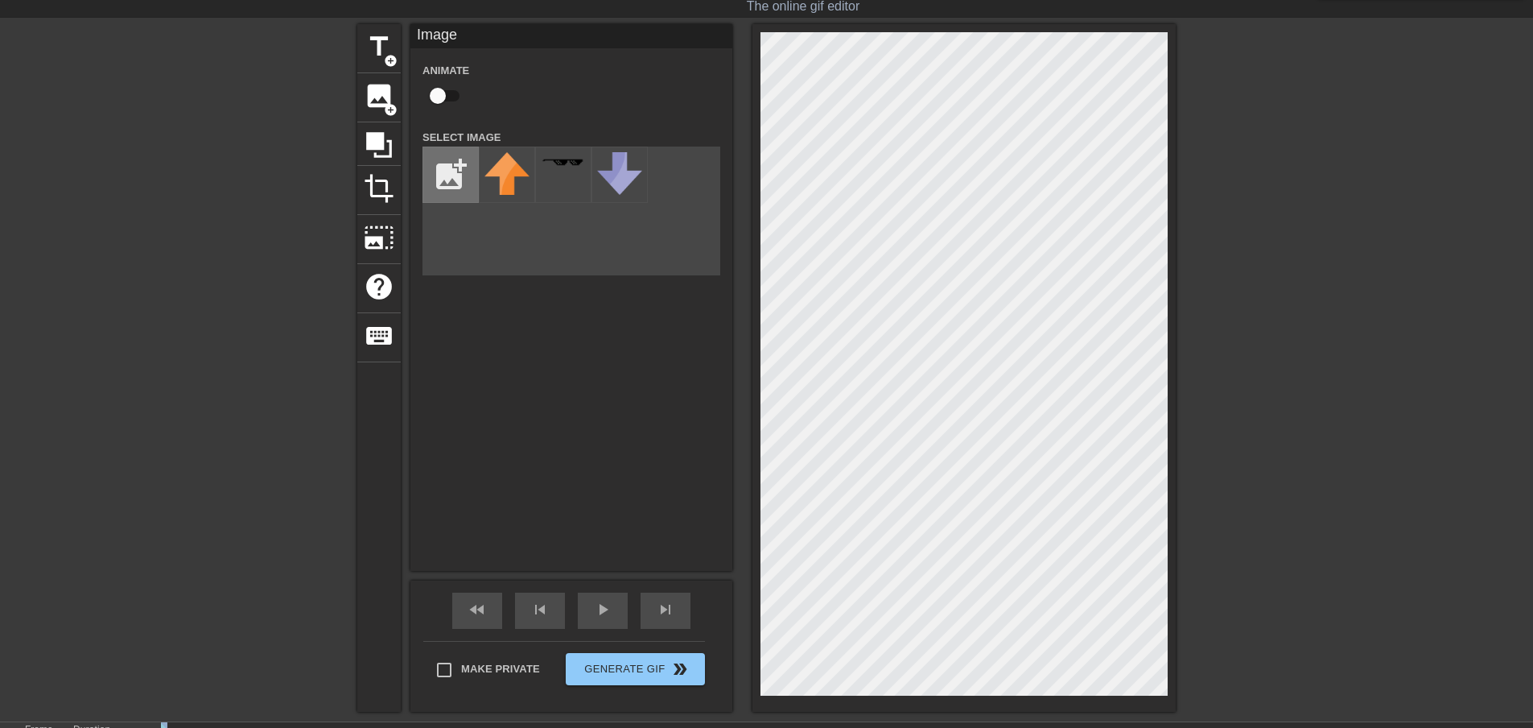
click at [456, 188] on input "file" at bounding box center [450, 174] width 55 height 55
click at [1473, 547] on div "title add_circle image add_circle crop photo_size_select_large help keyboard Im…" at bounding box center [766, 367] width 1533 height 687
click at [464, 208] on div "add_photo_alternate 39 %" at bounding box center [572, 210] width 298 height 129
click at [464, 177] on input "file" at bounding box center [450, 174] width 55 height 55
type input "C:\fakepath\fa613da94d0a38b8f11d4577c928dde1.gif"
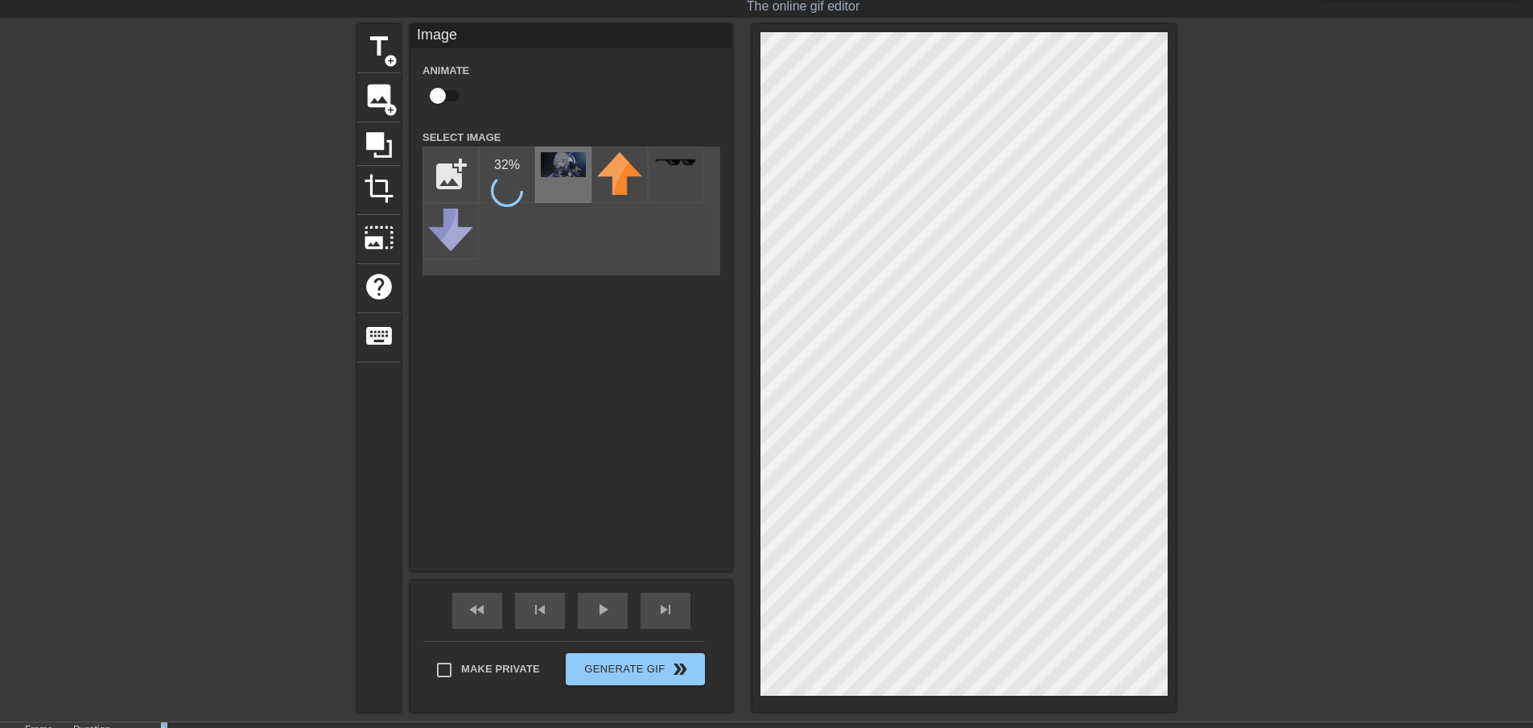
click at [555, 179] on div at bounding box center [563, 174] width 56 height 56
click at [580, 166] on img at bounding box center [563, 164] width 45 height 25
click at [555, 171] on img at bounding box center [563, 164] width 45 height 25
click at [681, 166] on div at bounding box center [676, 174] width 56 height 56
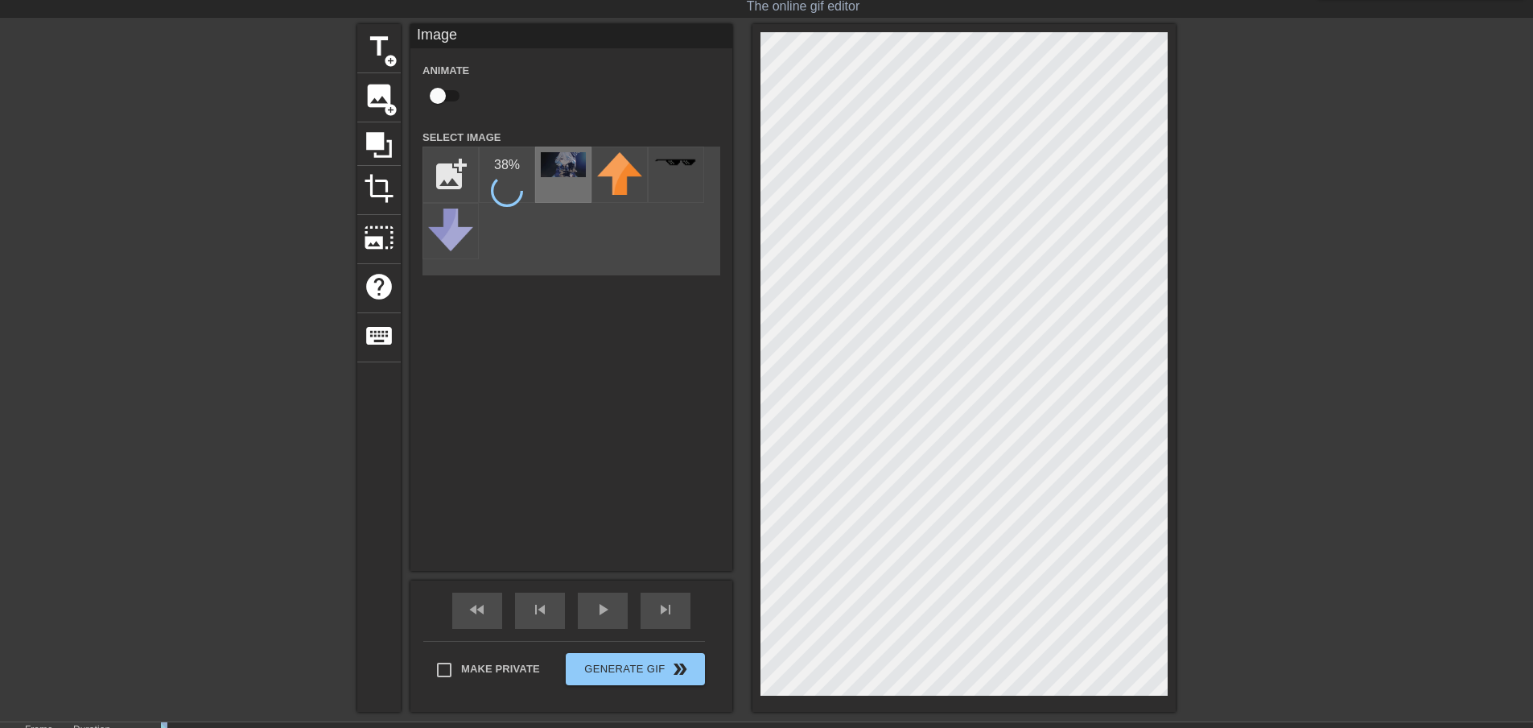
click at [557, 174] on img at bounding box center [563, 164] width 45 height 25
click at [501, 179] on div at bounding box center [507, 174] width 56 height 56
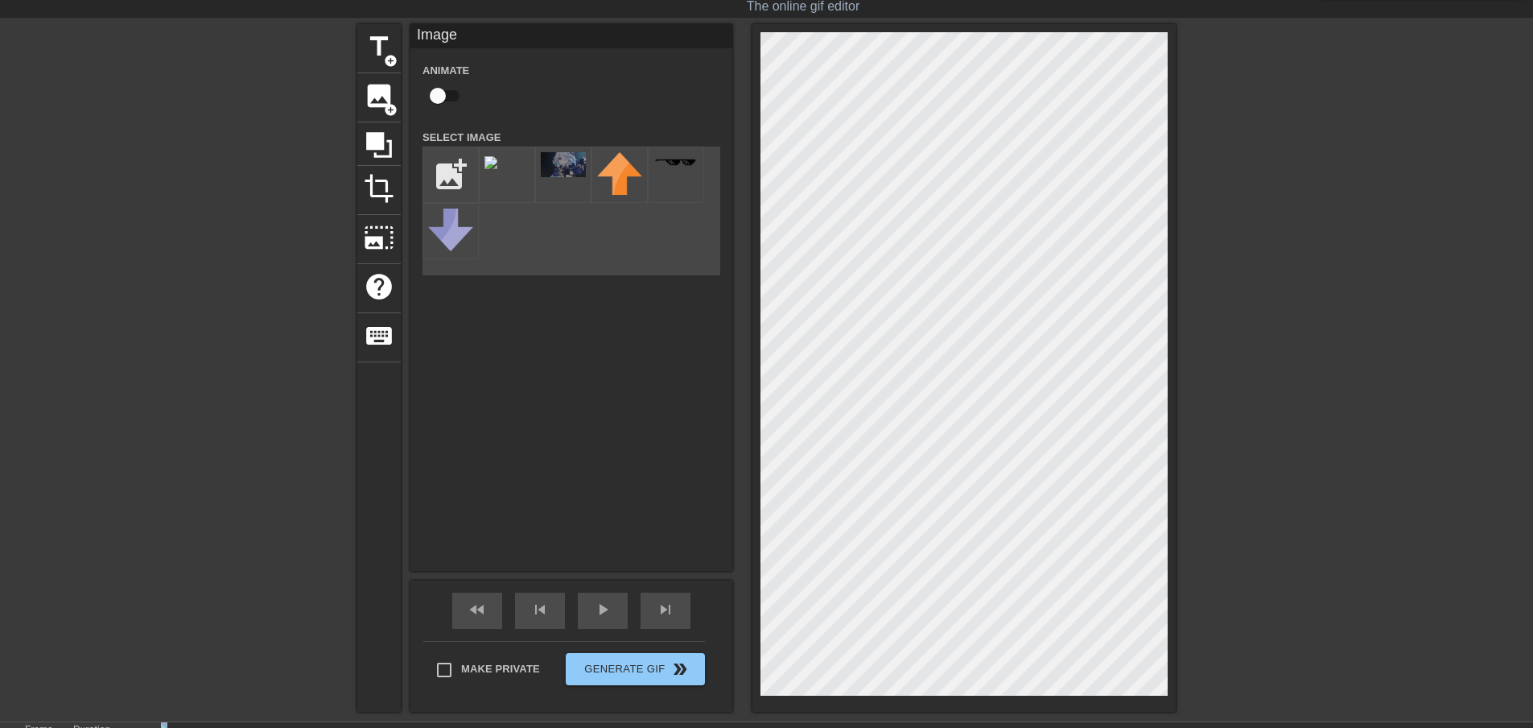
click at [819, 280] on div "title add_circle image add_circle crop photo_size_select_large help keyboard Im…" at bounding box center [766, 367] width 819 height 687
click at [497, 156] on img at bounding box center [491, 162] width 13 height 13
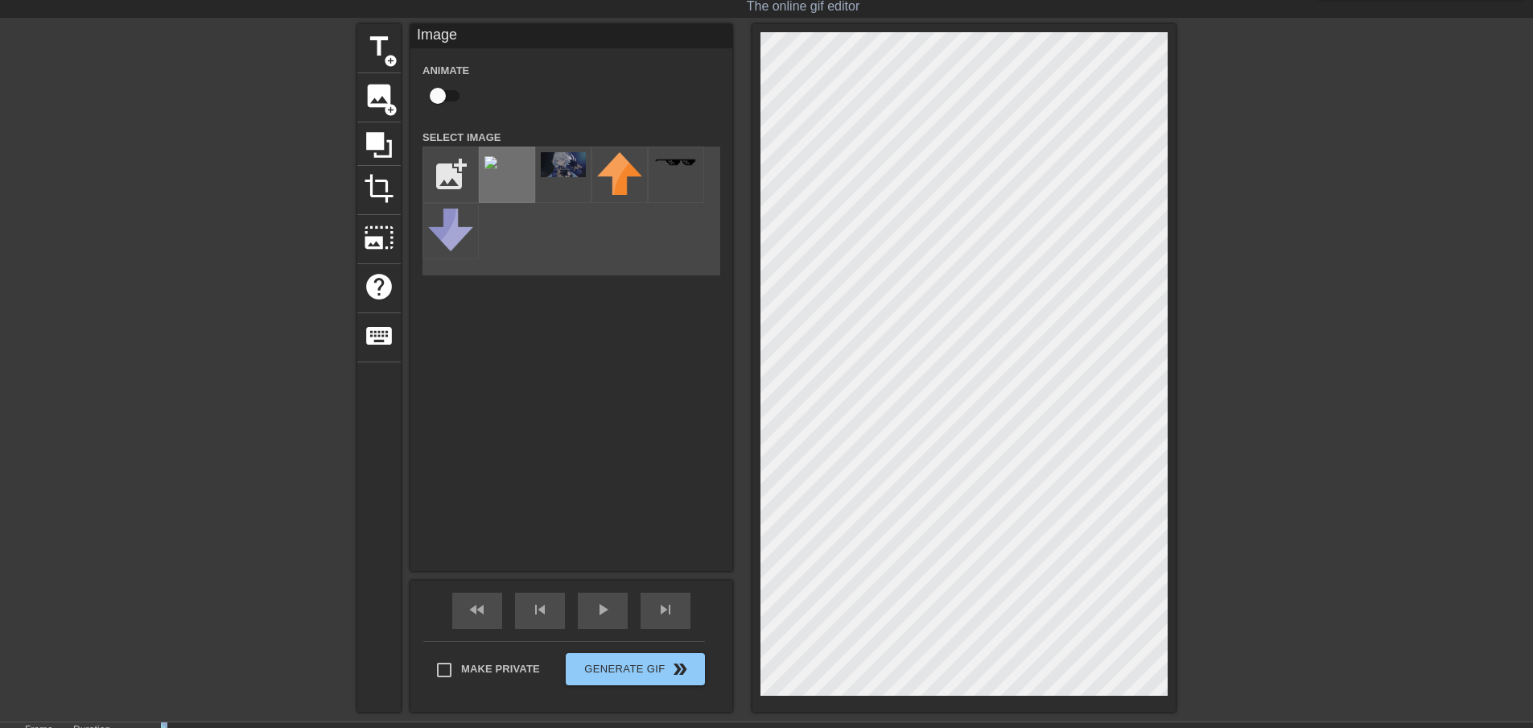
click at [497, 156] on img at bounding box center [491, 162] width 13 height 13
click at [608, 171] on img at bounding box center [619, 173] width 45 height 43
click at [374, 147] on icon at bounding box center [379, 145] width 26 height 26
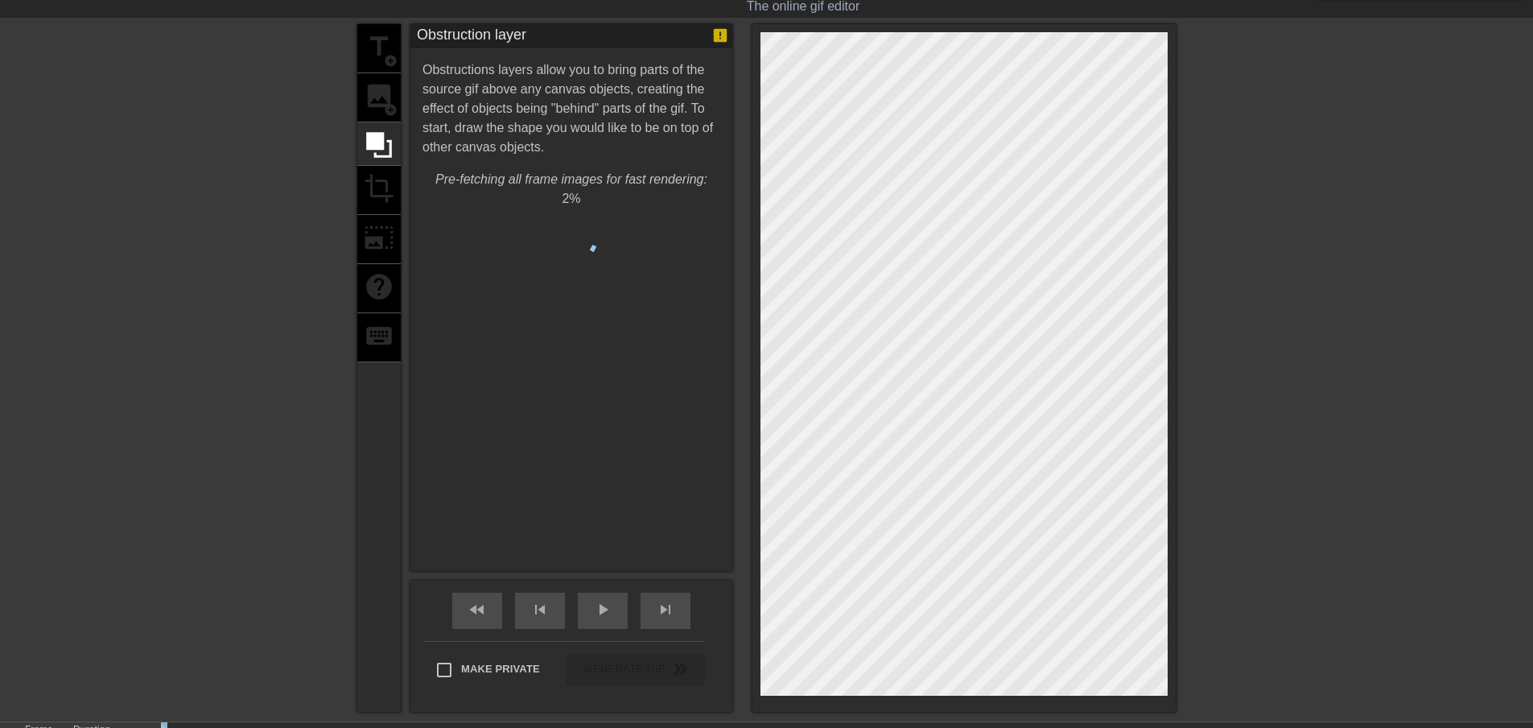
click at [389, 89] on div "title add_circle image add_circle crop photo_size_select_large help keyboard" at bounding box center [378, 367] width 43 height 687
click at [381, 85] on div "title add_circle image add_circle crop photo_size_select_large help keyboard" at bounding box center [378, 367] width 43 height 687
click at [473, 231] on span "Cancel" at bounding box center [490, 241] width 51 height 21
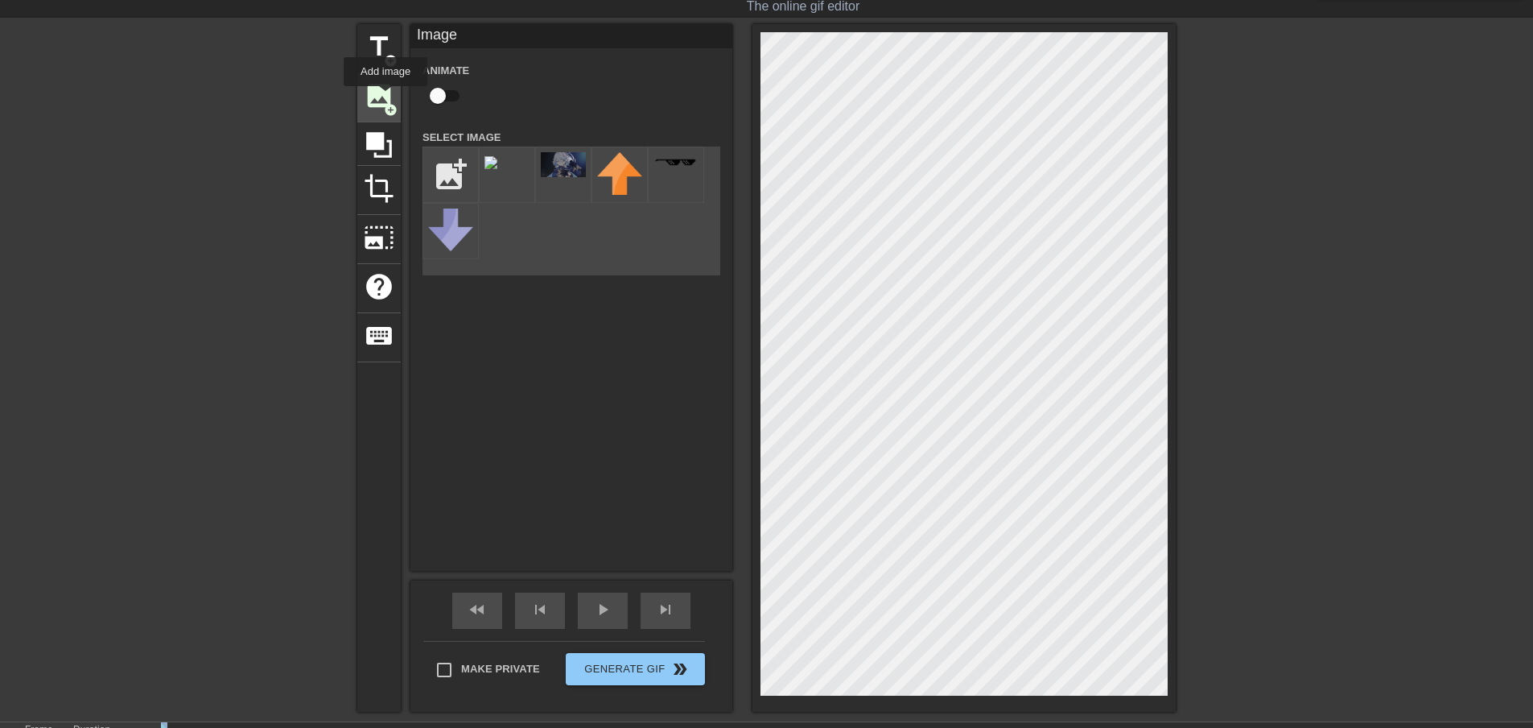
click at [386, 97] on span "image" at bounding box center [379, 95] width 31 height 31
click at [497, 169] on img at bounding box center [491, 162] width 13 height 13
click at [1532, 21] on html "menu_book Browse the tutorials! Gifntext.com The online gif editor Send Feedbac…" at bounding box center [766, 402] width 1533 height 882
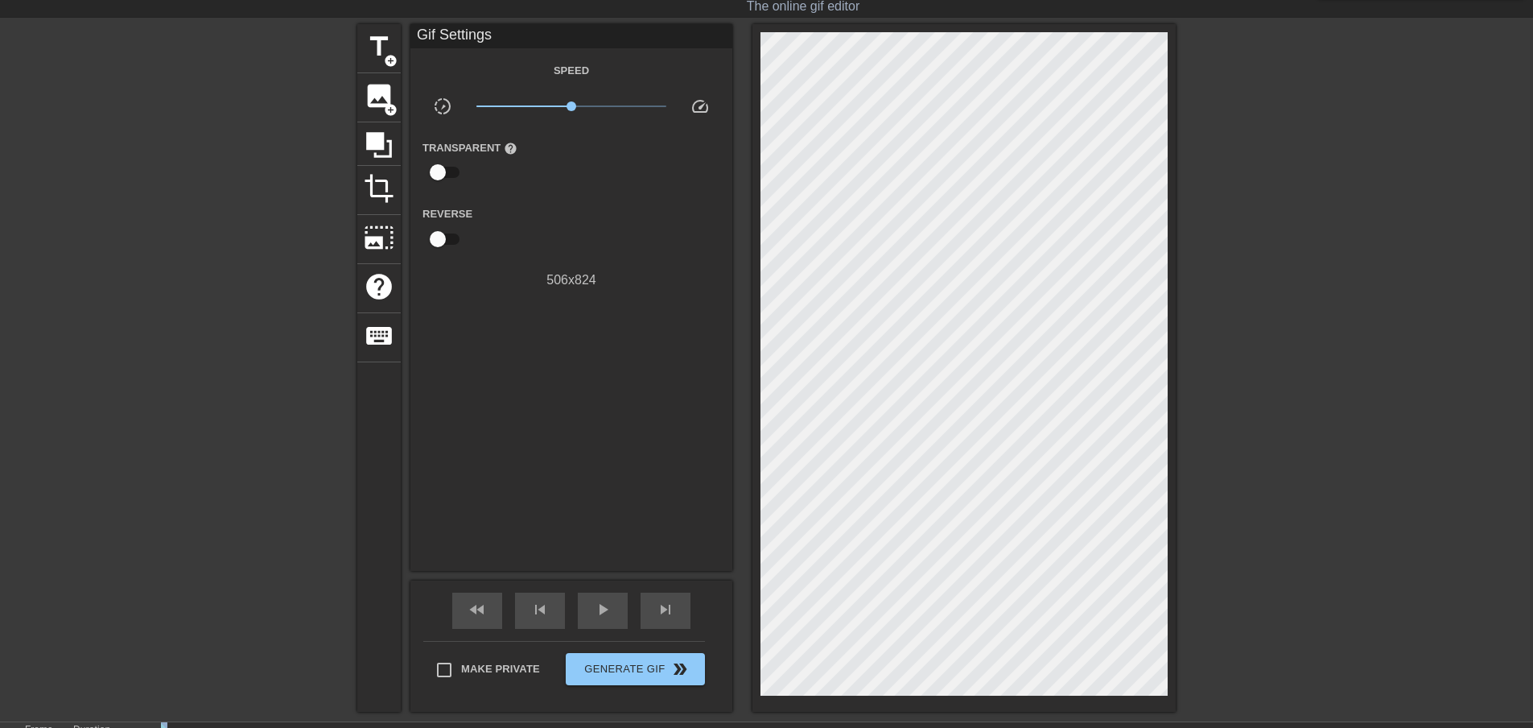
click at [1294, 331] on div at bounding box center [1315, 265] width 241 height 483
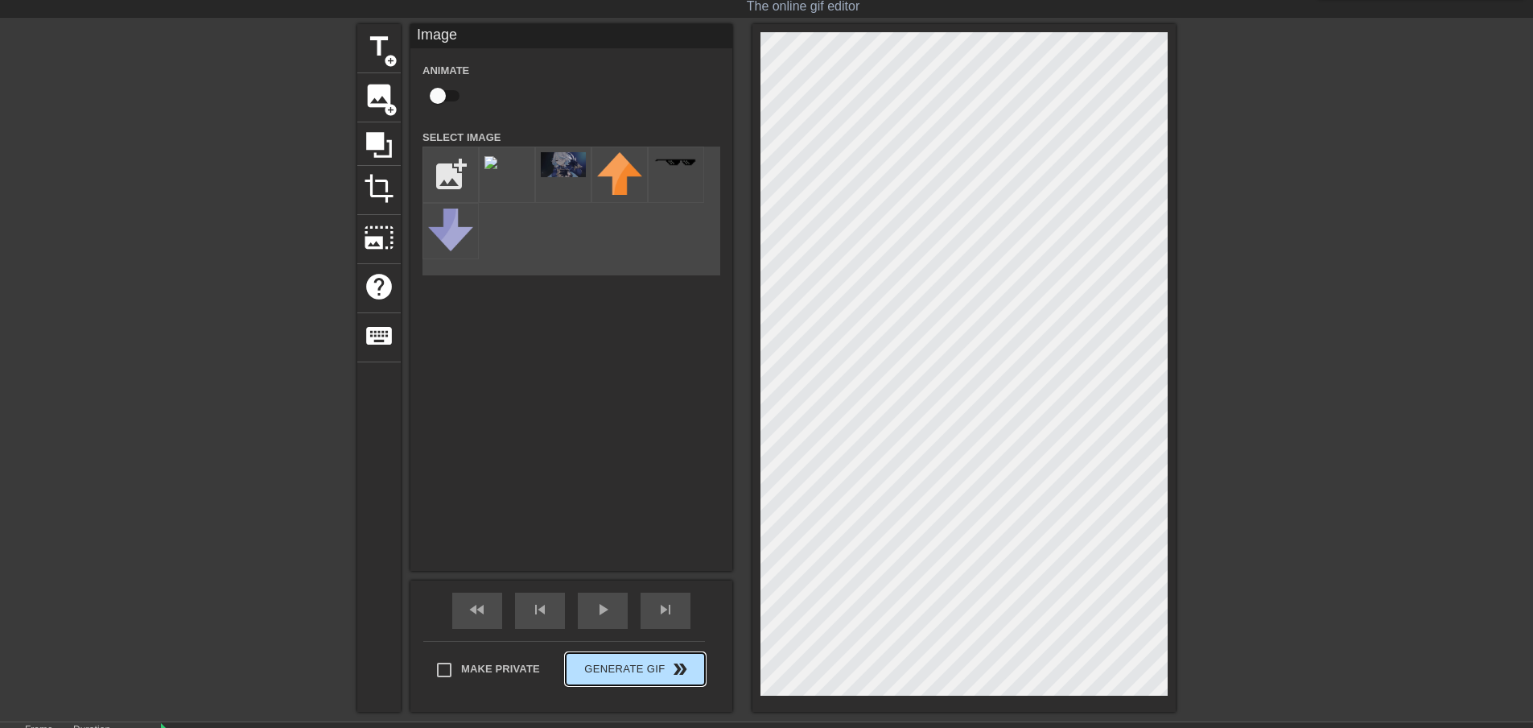
click at [661, 683] on button "Generate Gif double_arrow" at bounding box center [635, 669] width 139 height 32
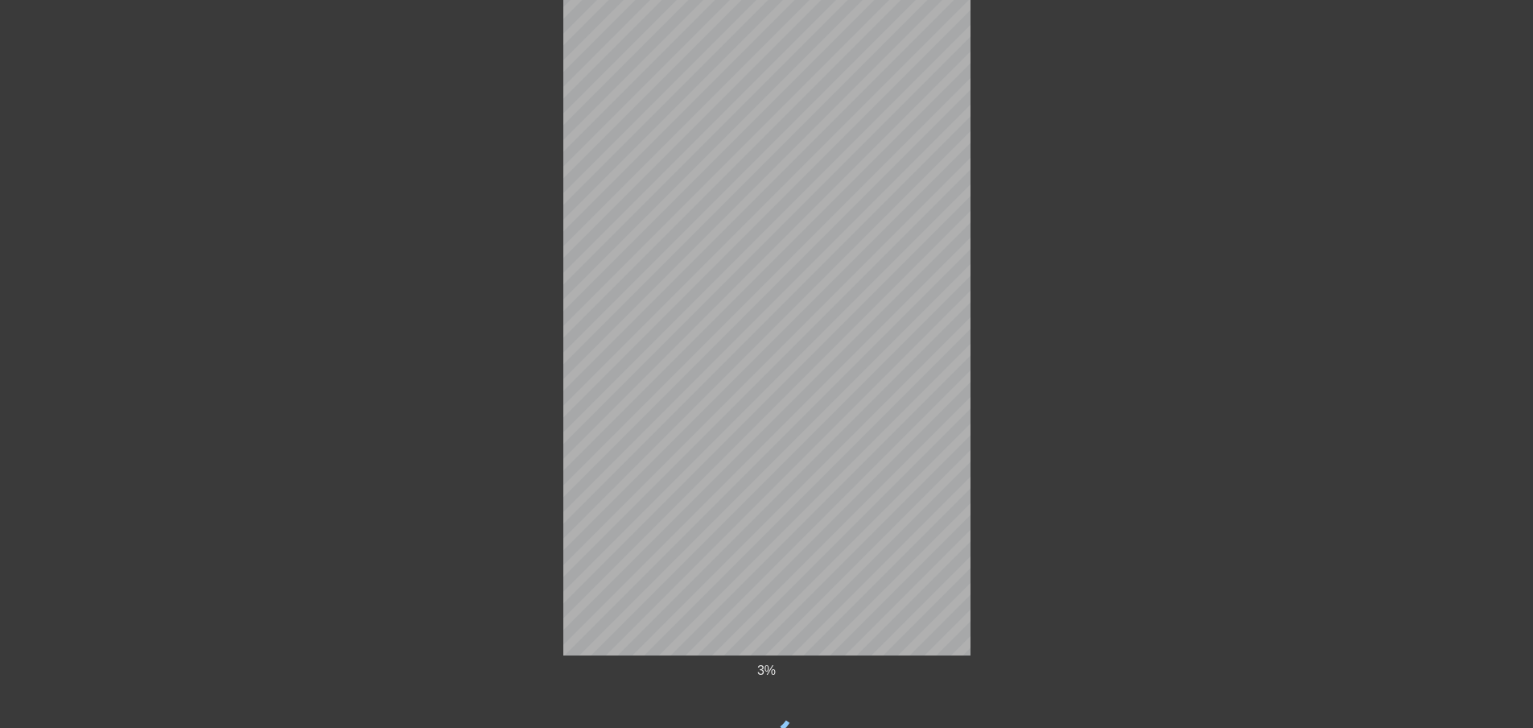
scroll to position [134, 0]
